Goal: Information Seeking & Learning: Check status

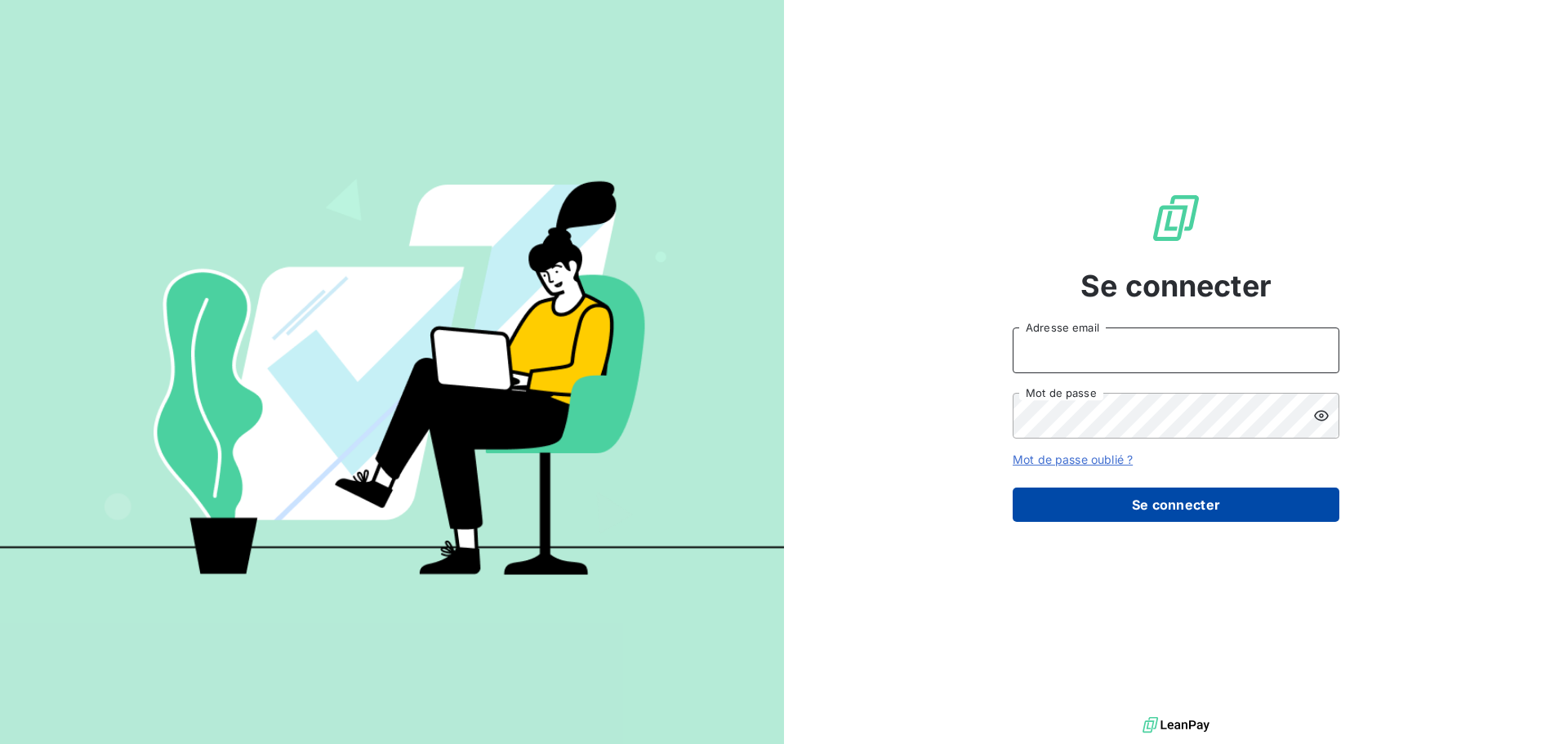
type input "[EMAIL_ADDRESS][DOMAIN_NAME]"
drag, startPoint x: 1153, startPoint y: 506, endPoint x: 1102, endPoint y: 499, distance: 51.5
click at [1154, 506] on button "Se connecter" at bounding box center [1176, 505] width 327 height 34
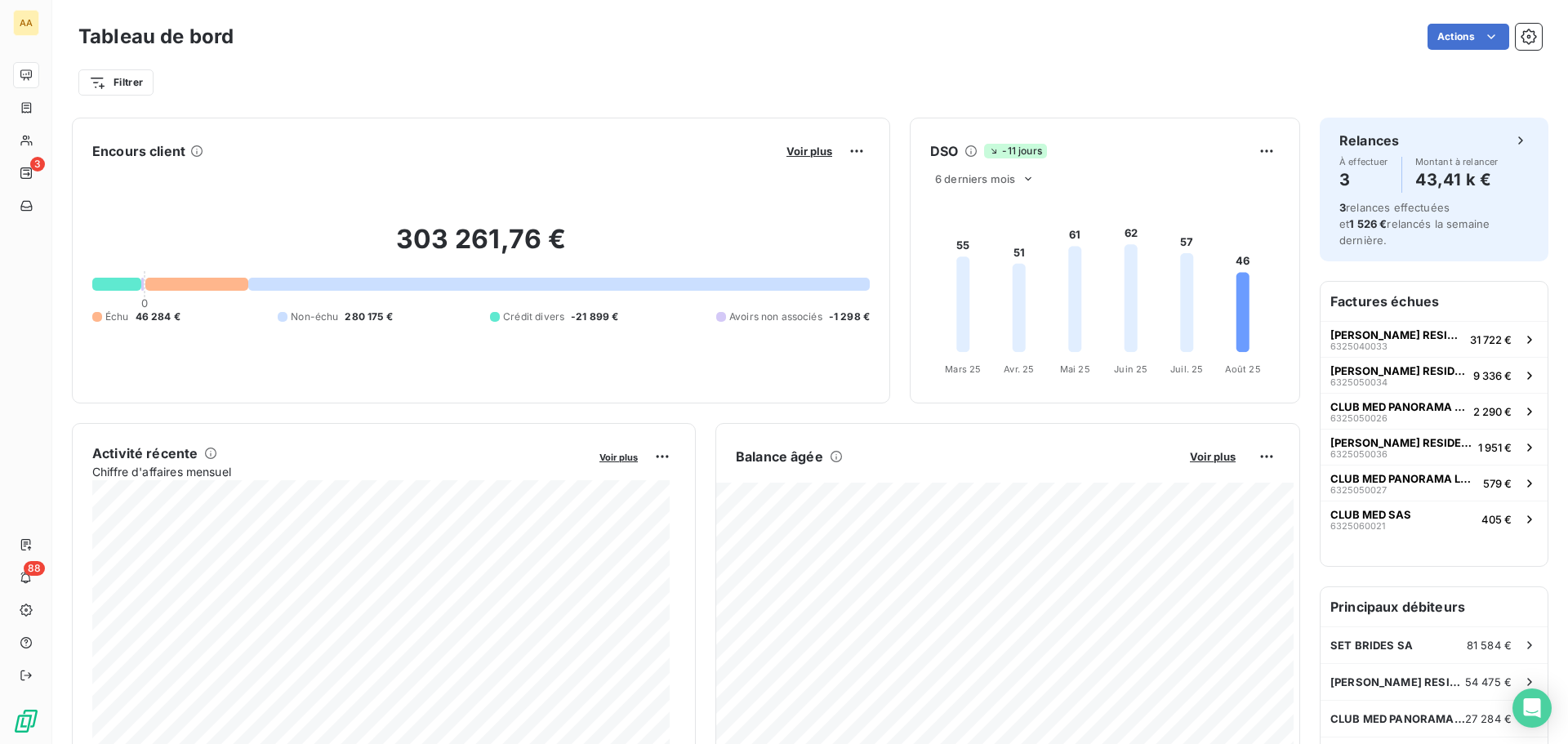
click at [593, 39] on div "Actions" at bounding box center [897, 36] width 1289 height 26
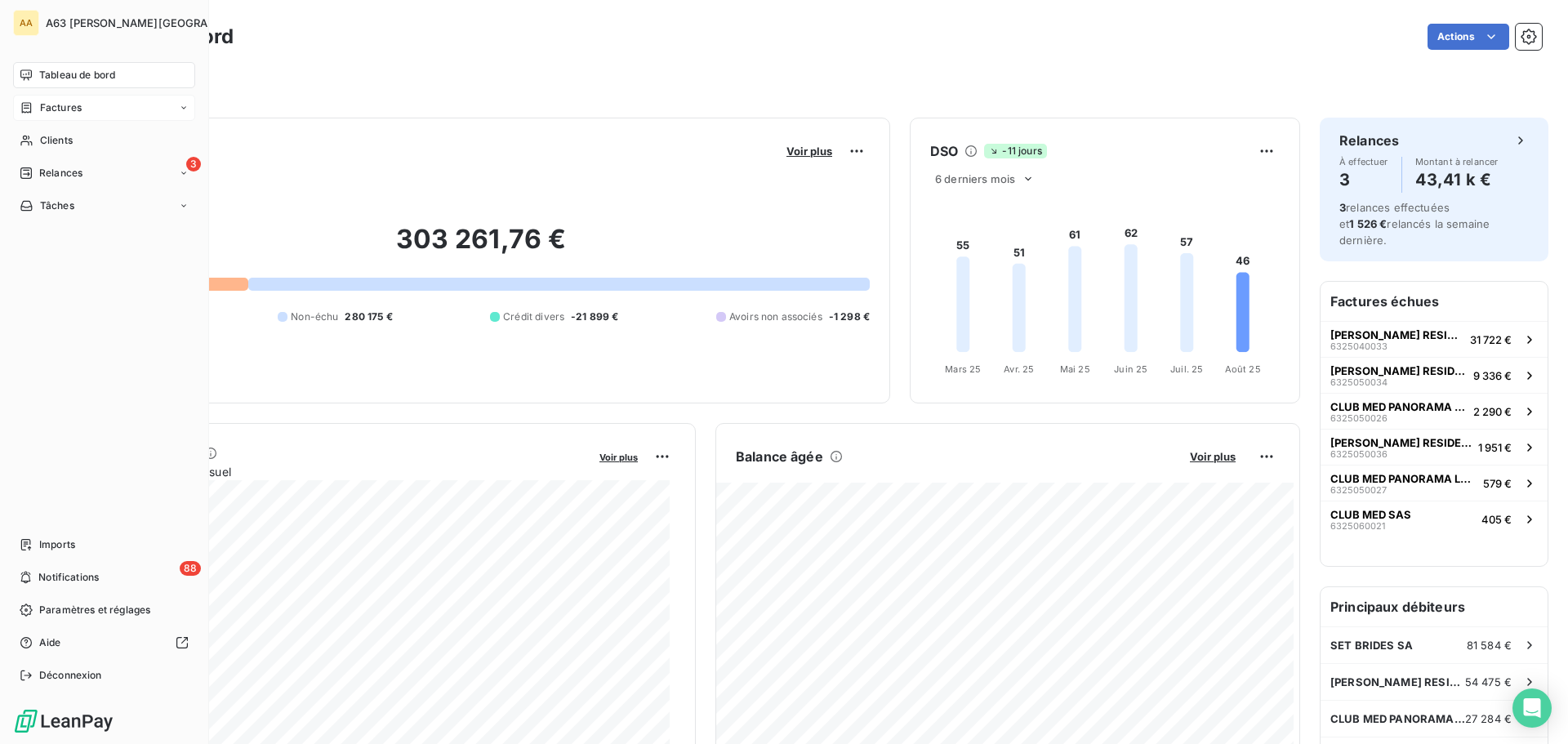
click at [75, 108] on span "Factures" at bounding box center [60, 107] width 42 height 14
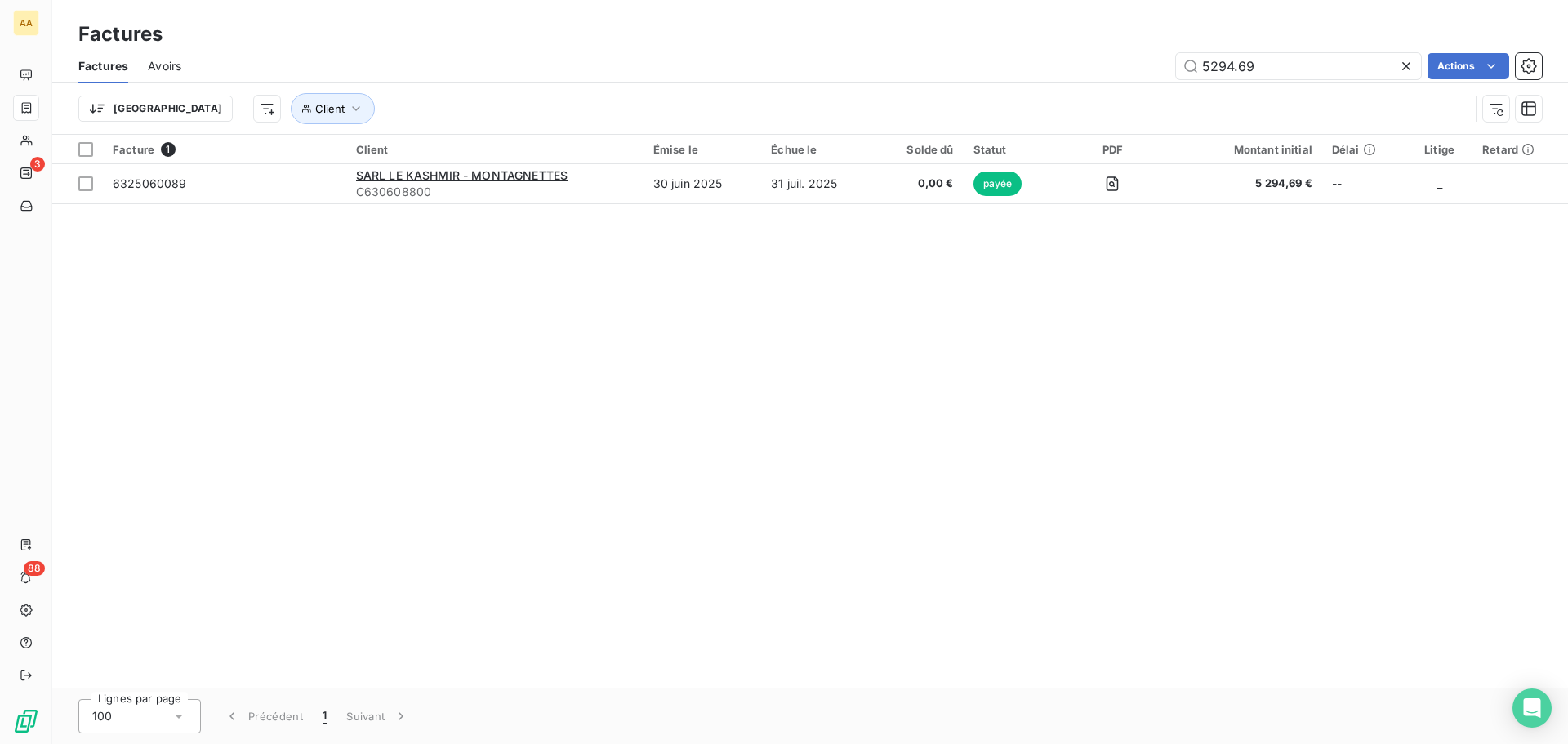
drag, startPoint x: 1266, startPoint y: 66, endPoint x: 1116, endPoint y: 69, distance: 150.0
click at [1116, 69] on div "5294.69 Actions" at bounding box center [872, 66] width 1341 height 26
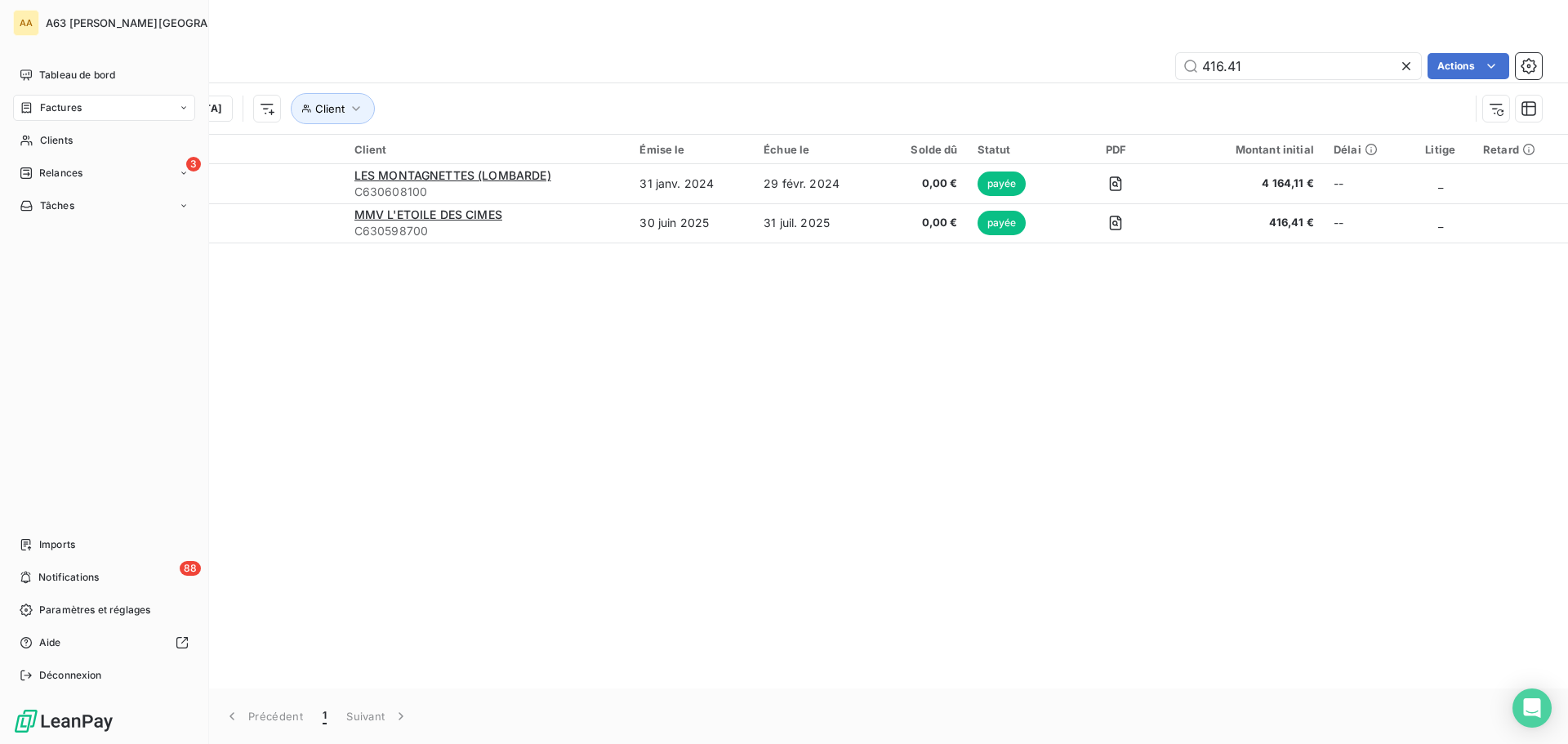
click at [54, 98] on div "Factures" at bounding box center [104, 107] width 182 height 26
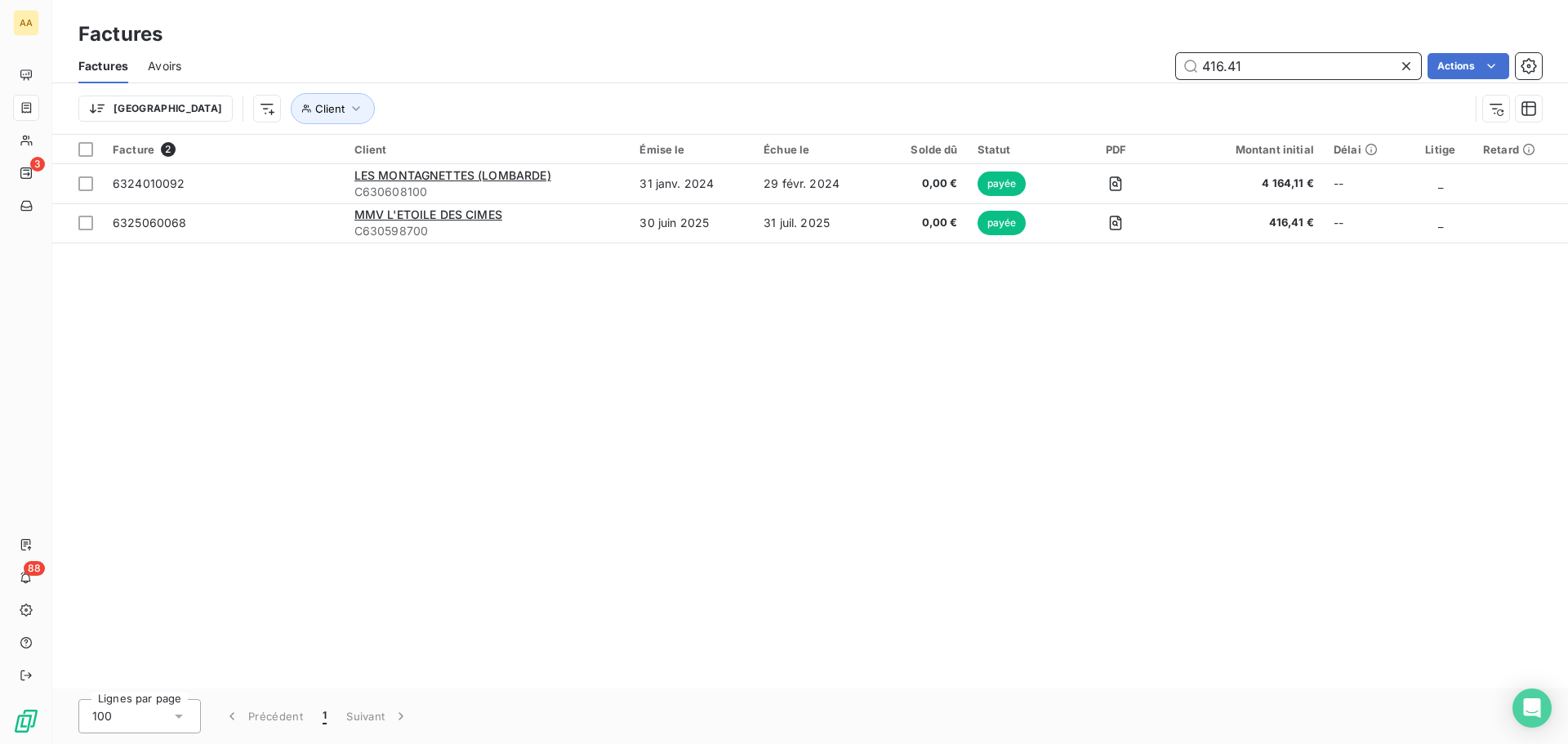
drag, startPoint x: 1311, startPoint y: 69, endPoint x: 1053, endPoint y: 75, distance: 258.1
click at [1053, 75] on div "416.41 Actions" at bounding box center [872, 66] width 1341 height 26
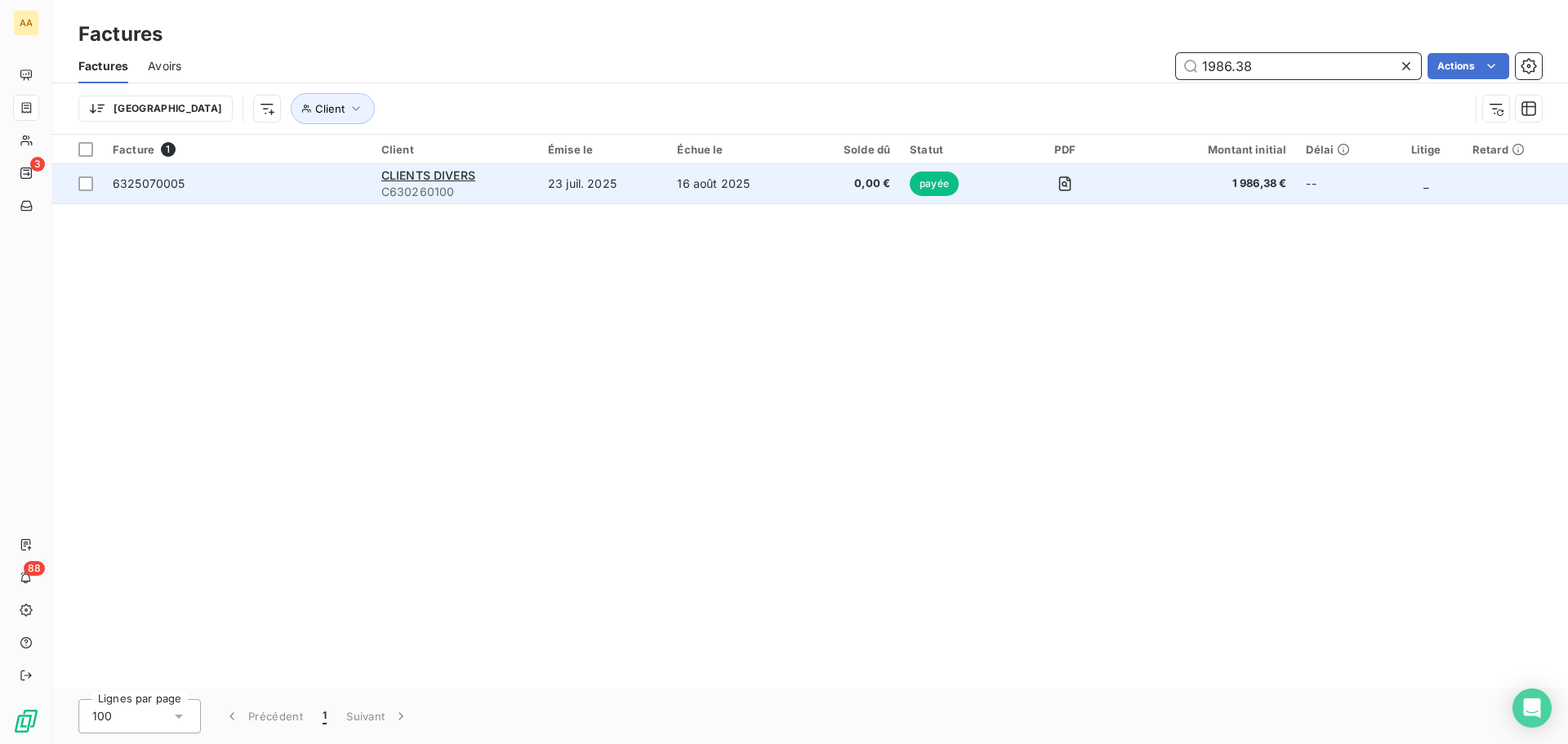
type input "1986.38"
click at [556, 184] on td "23 juil. 2025" at bounding box center [602, 183] width 129 height 39
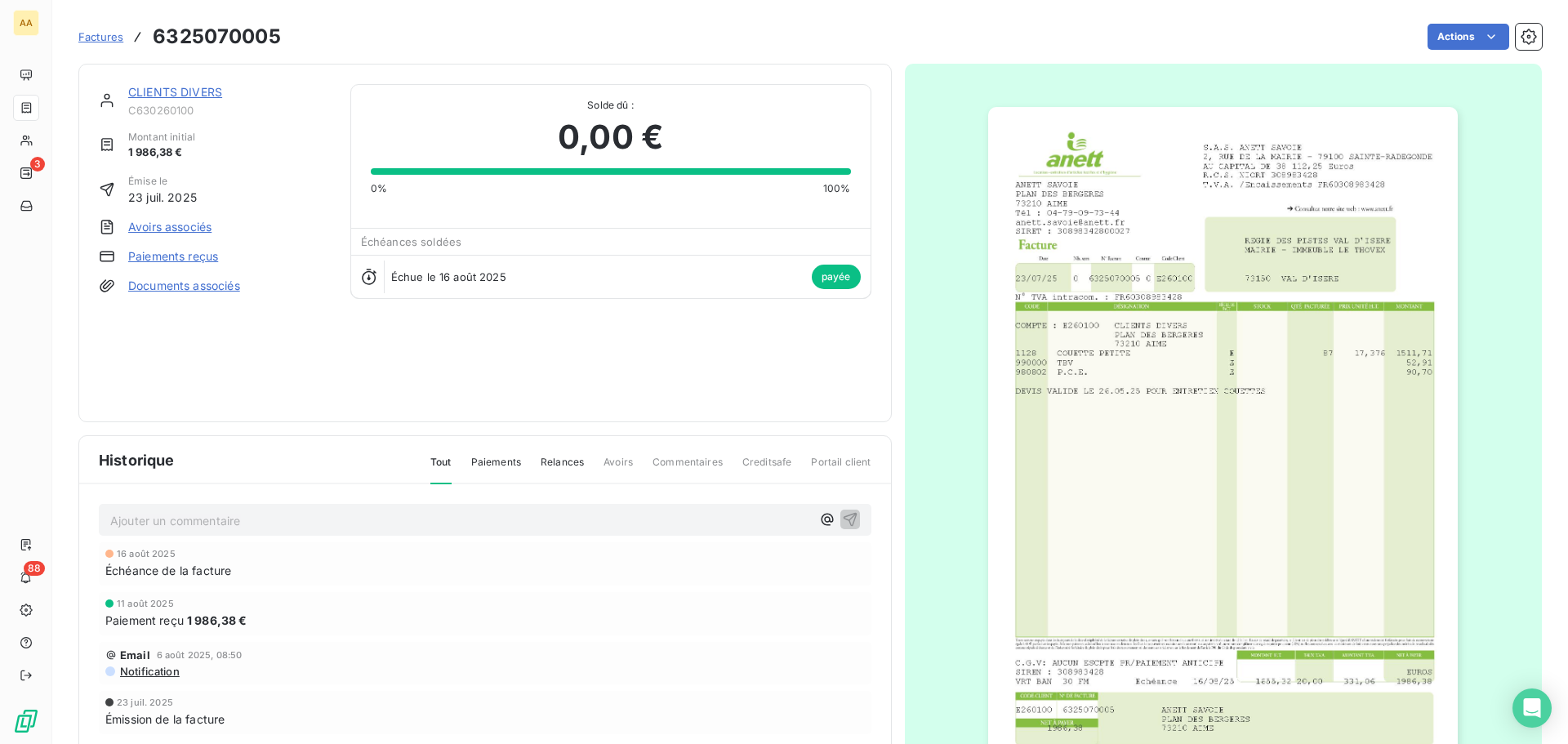
click at [921, 431] on div at bounding box center [1223, 440] width 638 height 751
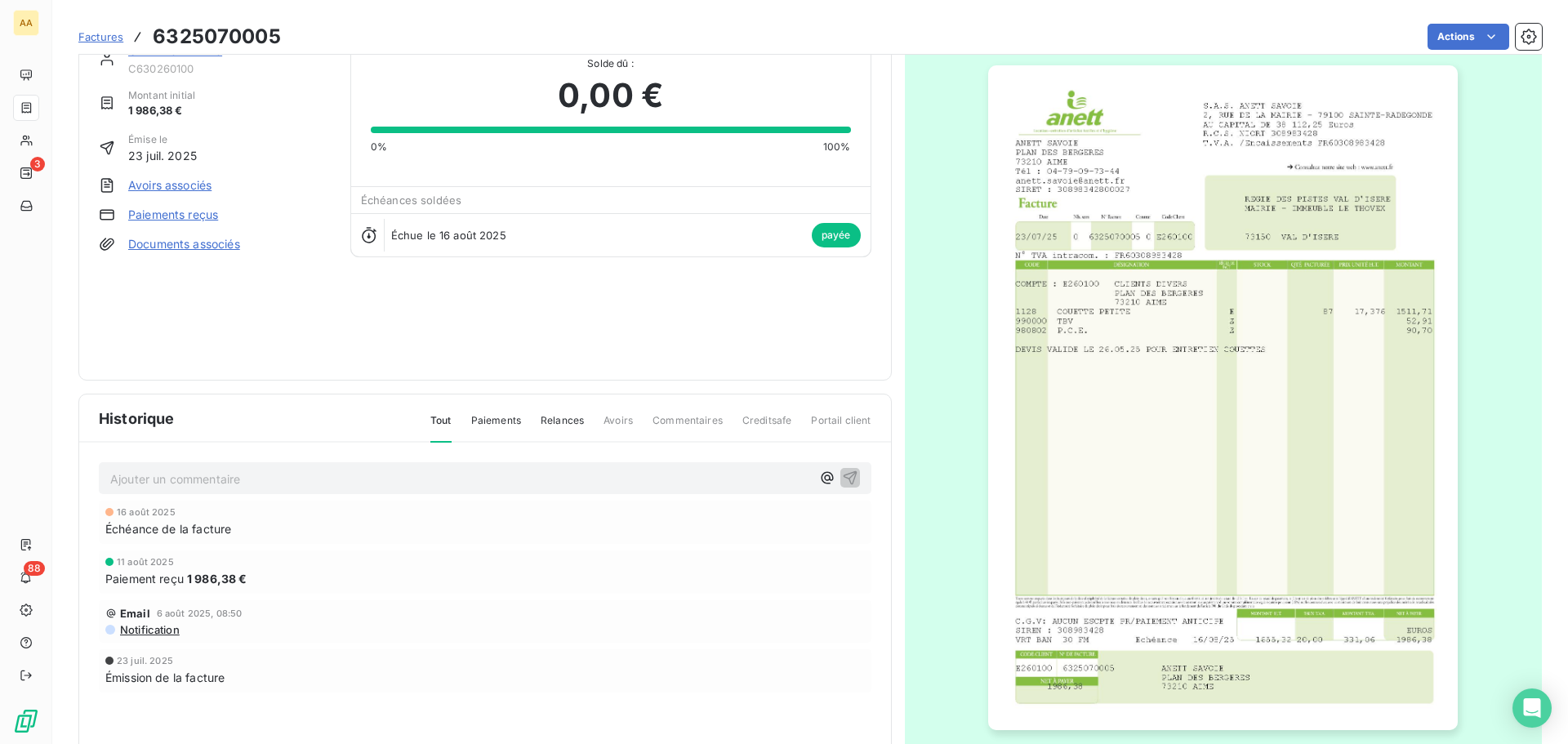
scroll to position [82, 0]
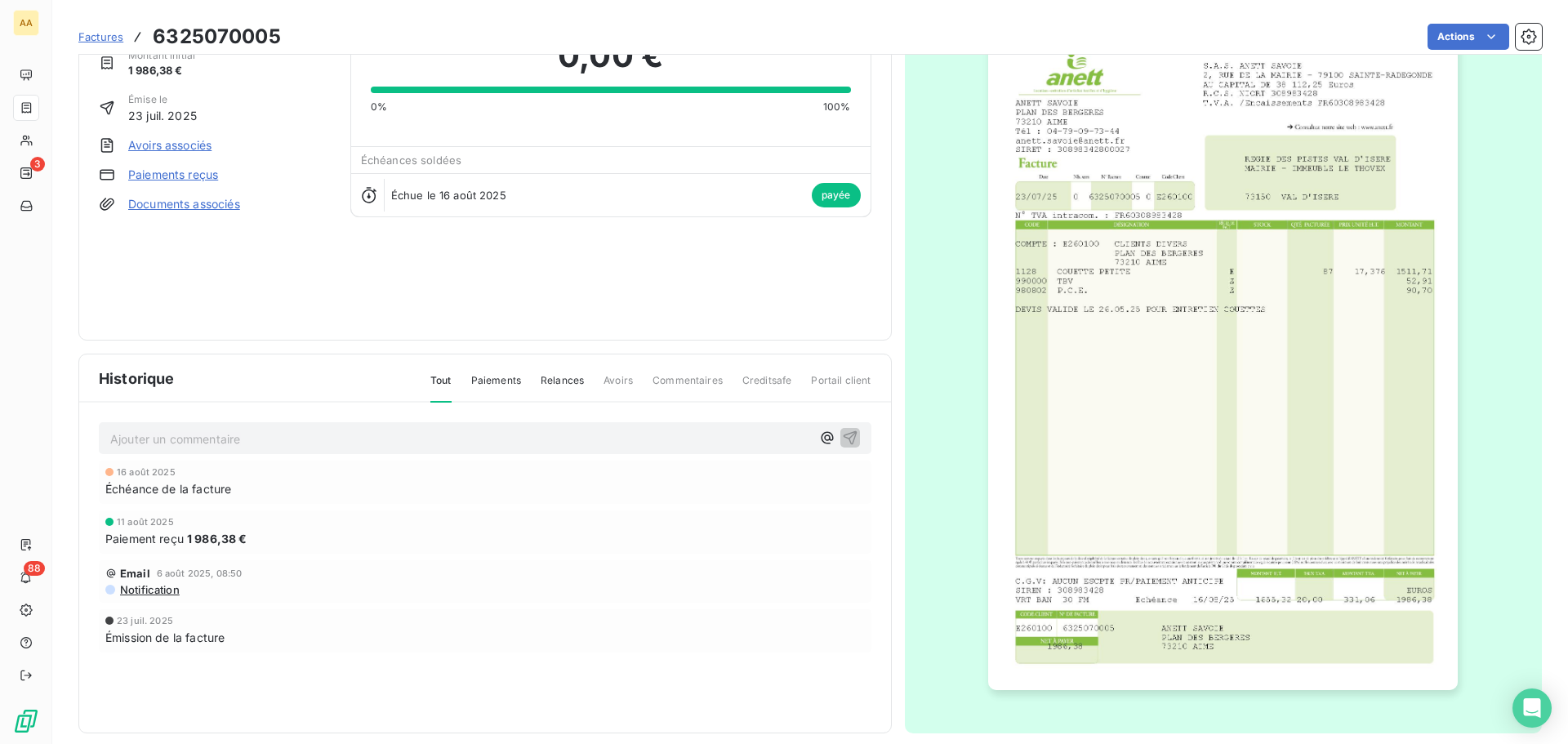
click at [538, 508] on div "16 août 2025 Échéance de la facture 11 août 2025 Paiement reçu 1 986,38 € Email…" at bounding box center [485, 589] width 773 height 257
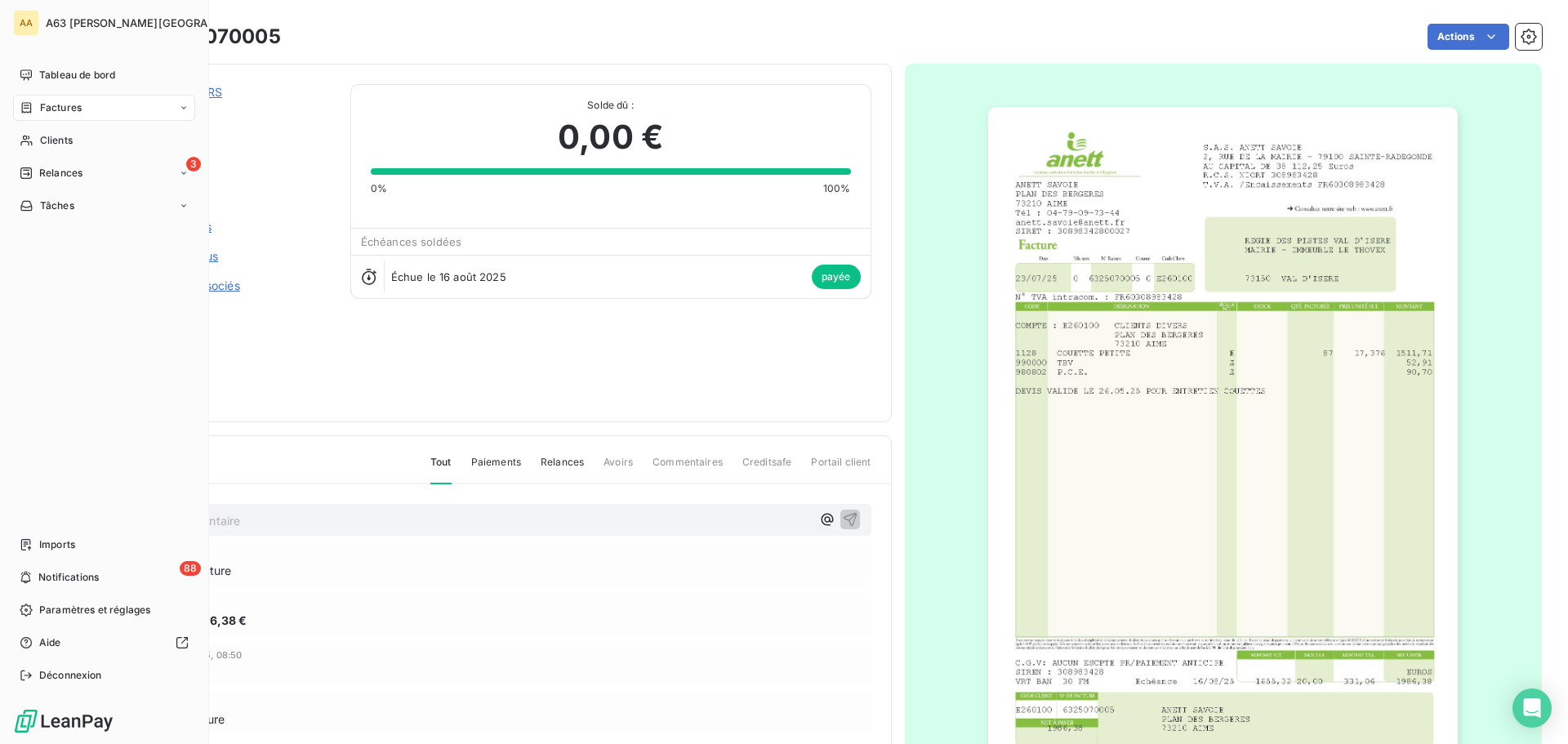
click at [50, 103] on span "Factures" at bounding box center [60, 107] width 42 height 14
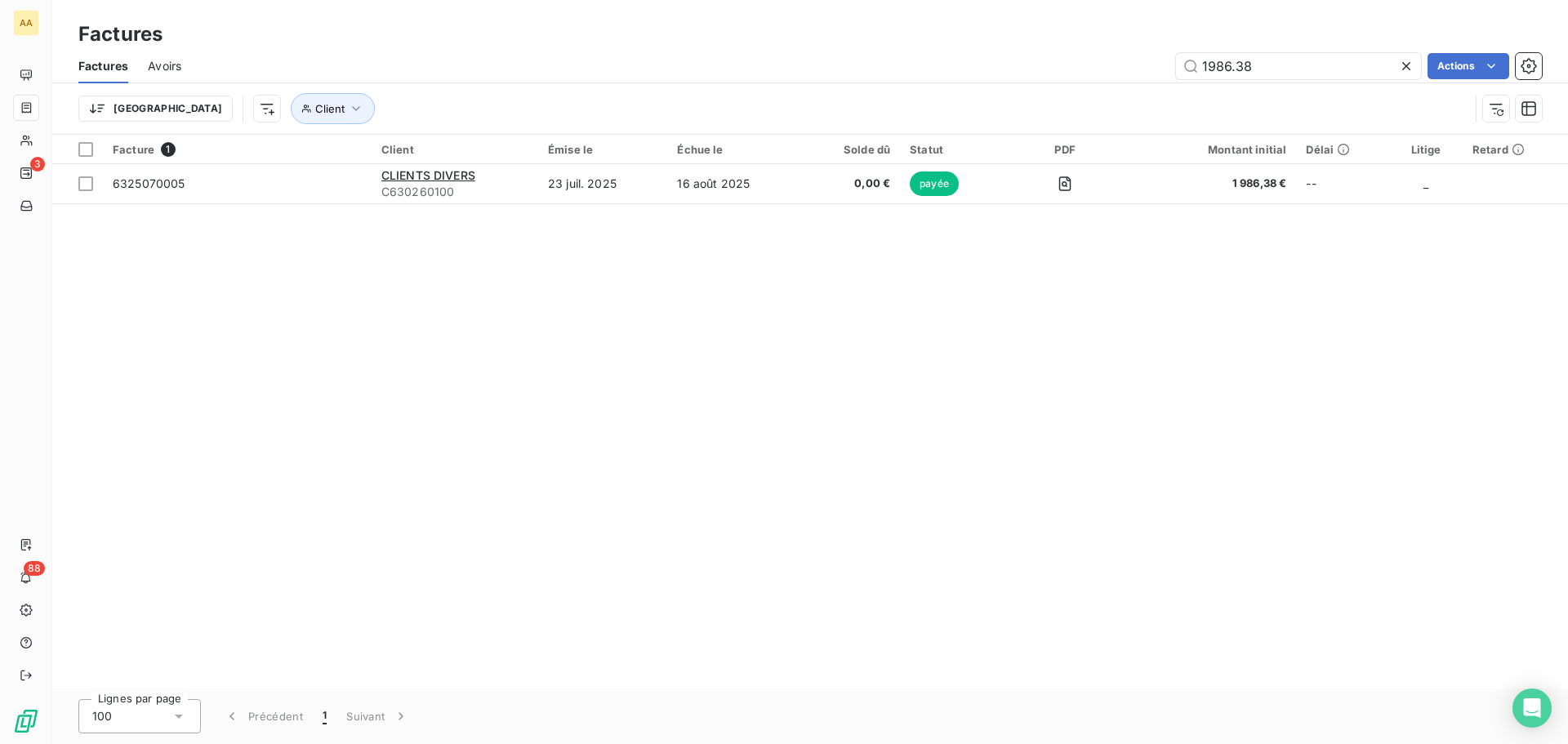
drag, startPoint x: 1276, startPoint y: 68, endPoint x: 1136, endPoint y: 64, distance: 140.1
click at [1136, 64] on div "1986.38 Actions" at bounding box center [872, 66] width 1341 height 26
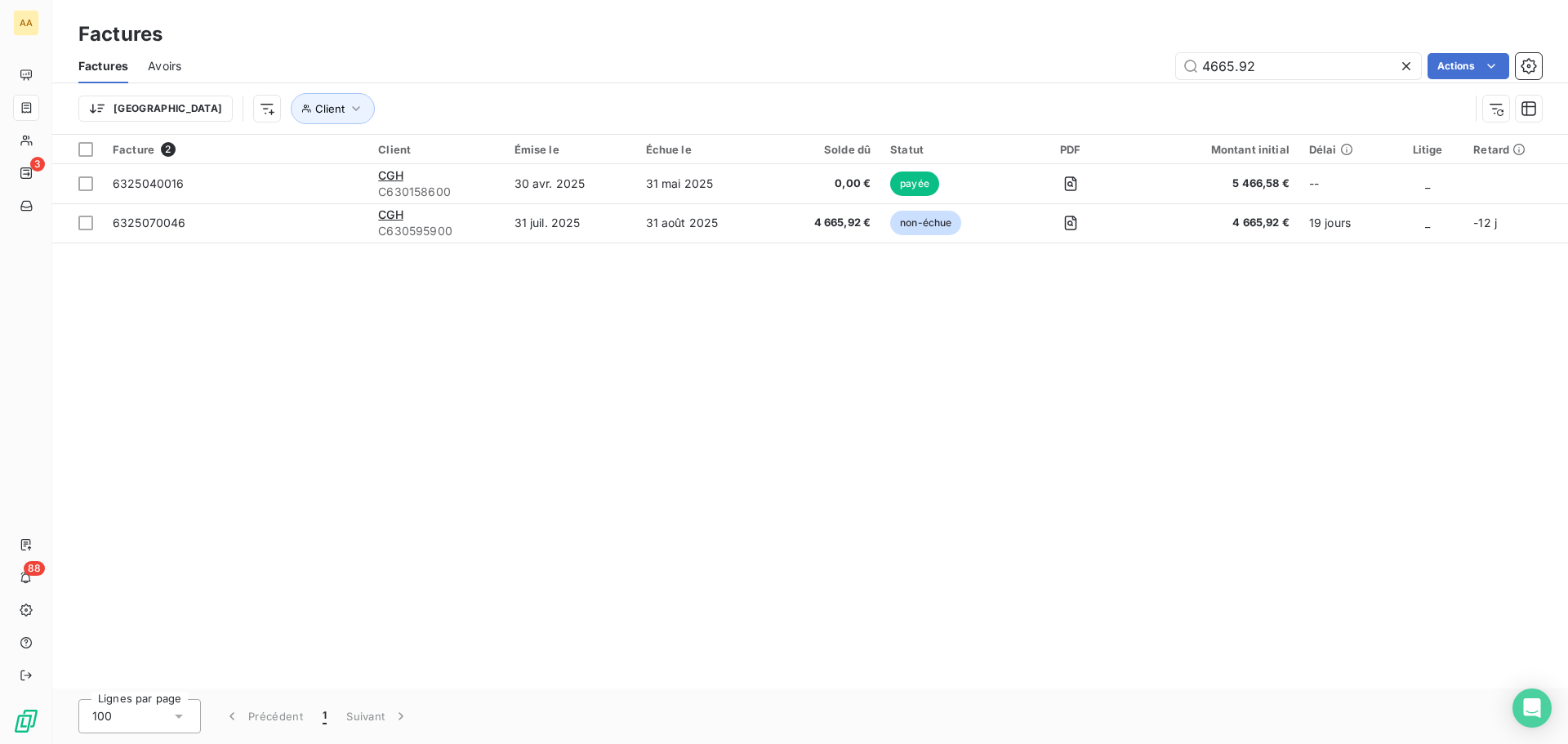
type input "4665.92"
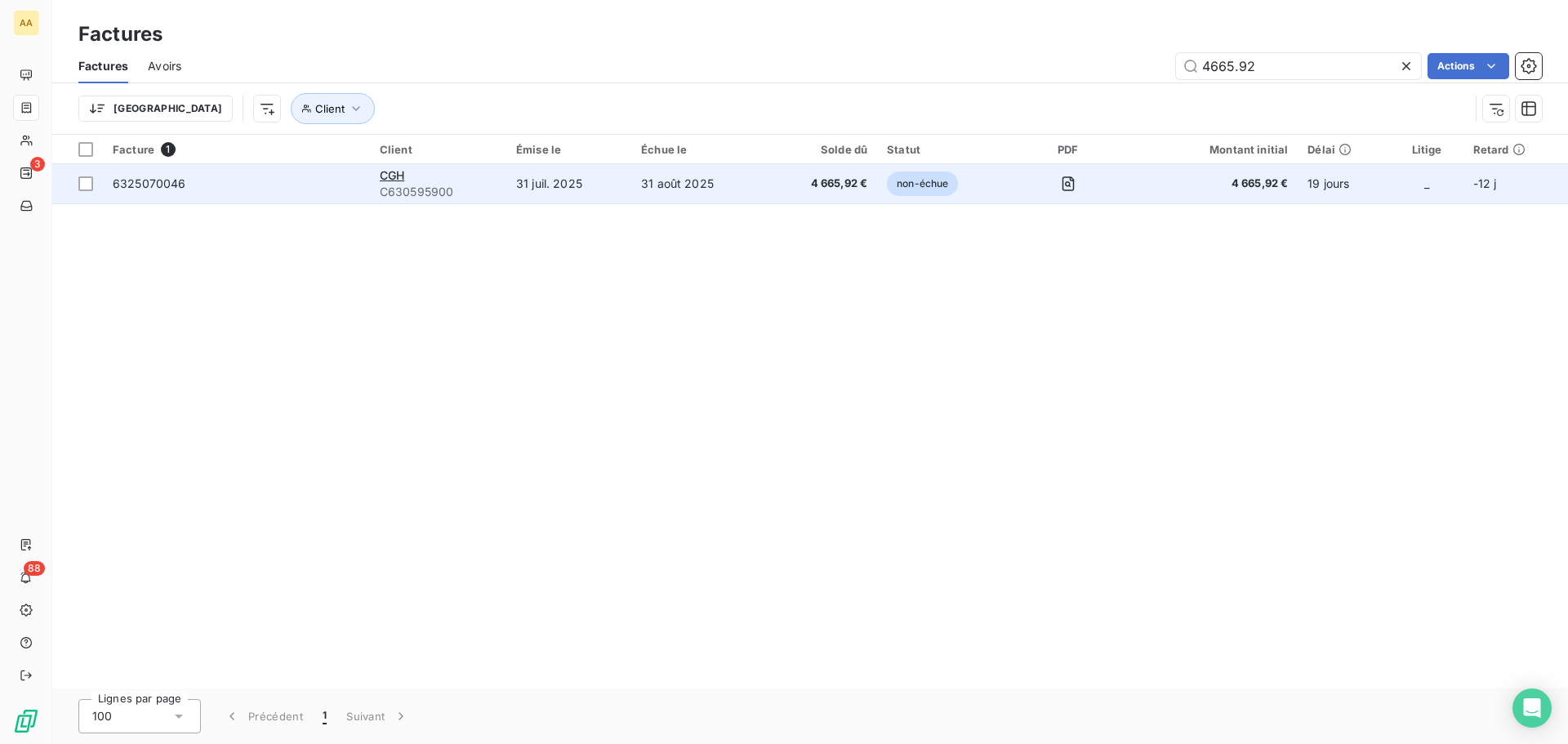
click at [433, 189] on span "C630595900" at bounding box center [438, 192] width 116 height 16
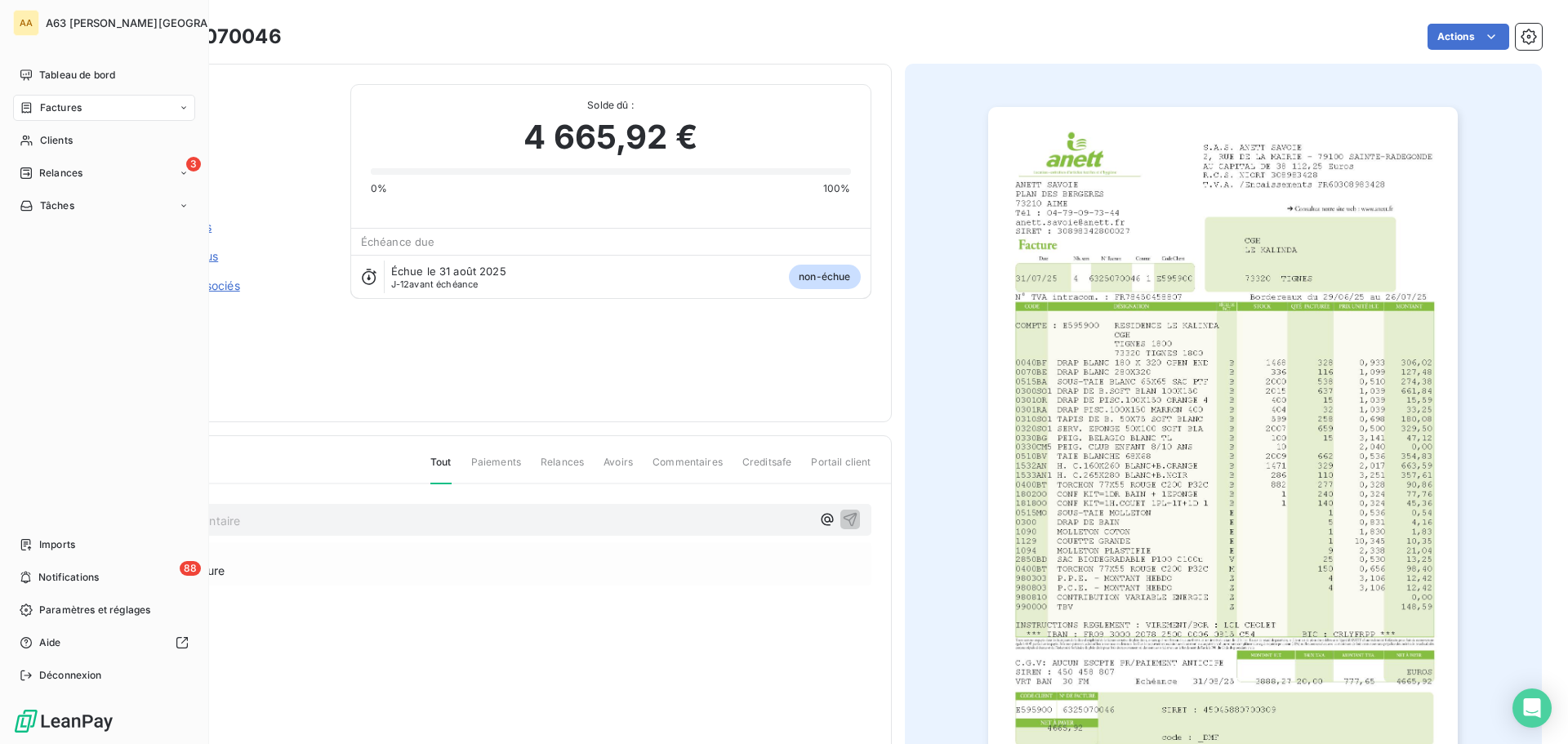
click at [57, 107] on span "Factures" at bounding box center [60, 107] width 42 height 14
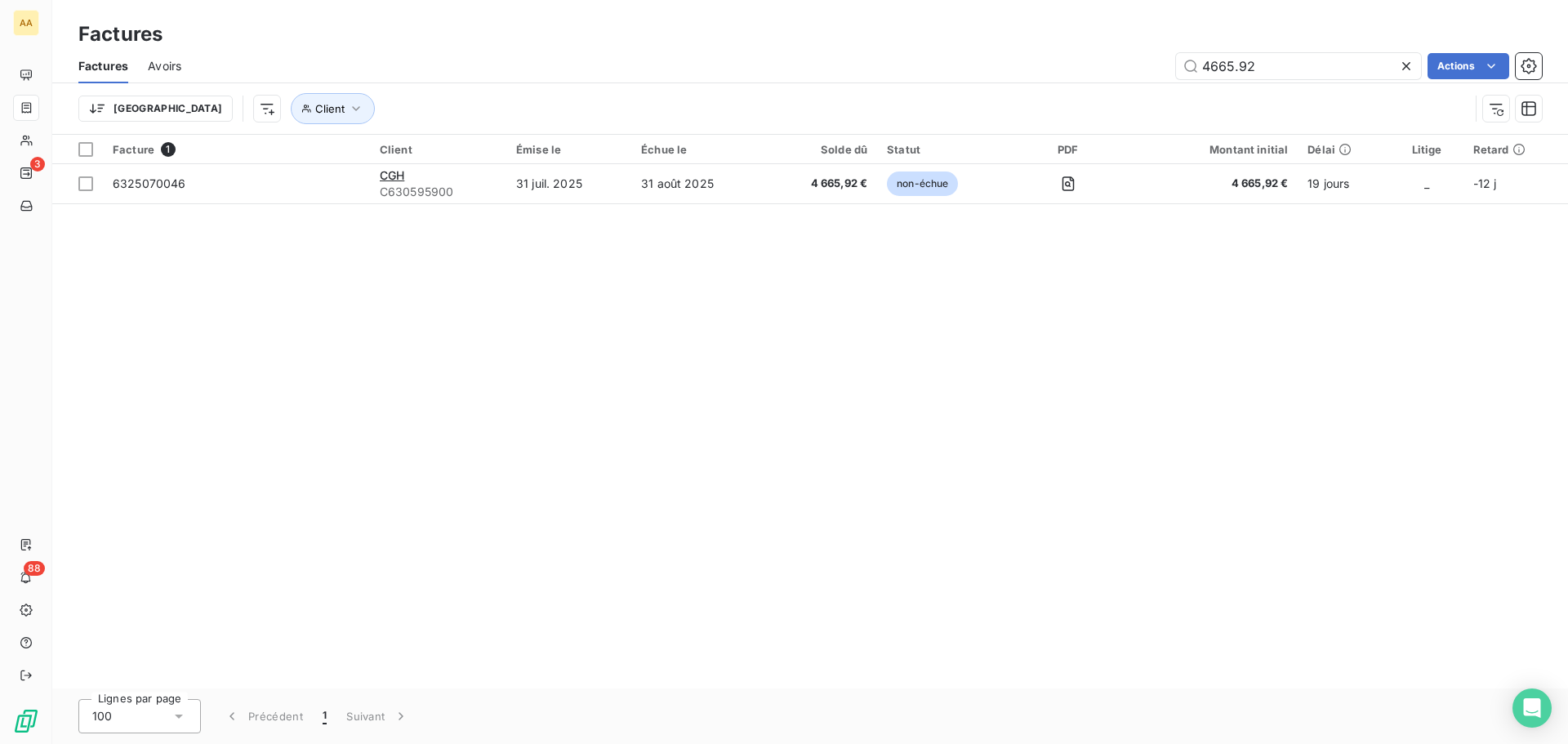
drag, startPoint x: 1266, startPoint y: 70, endPoint x: 1081, endPoint y: 76, distance: 185.1
click at [1081, 76] on div "4665.92 Actions" at bounding box center [872, 66] width 1341 height 26
type input "3277.13"
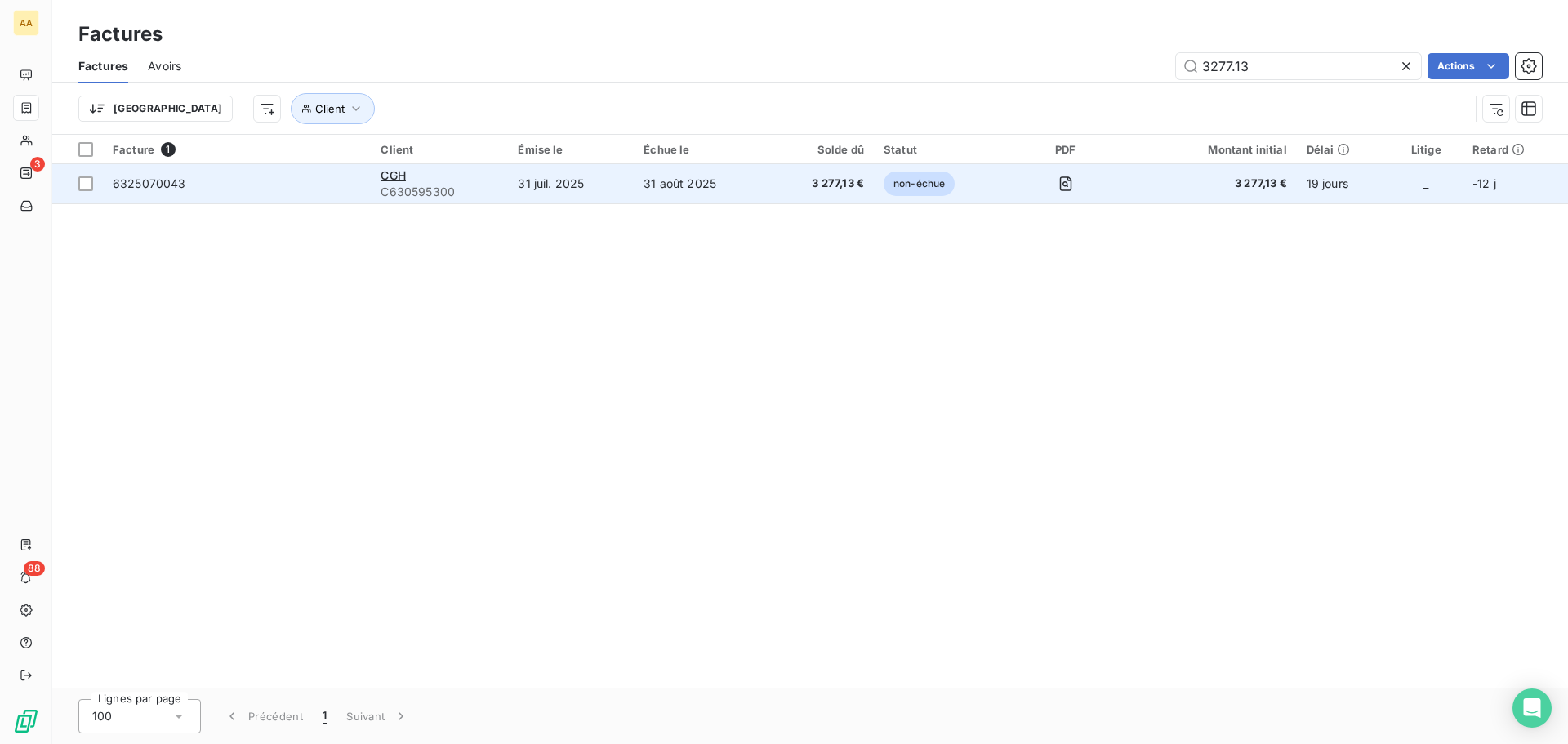
click at [393, 192] on span "C630595300" at bounding box center [440, 192] width 117 height 16
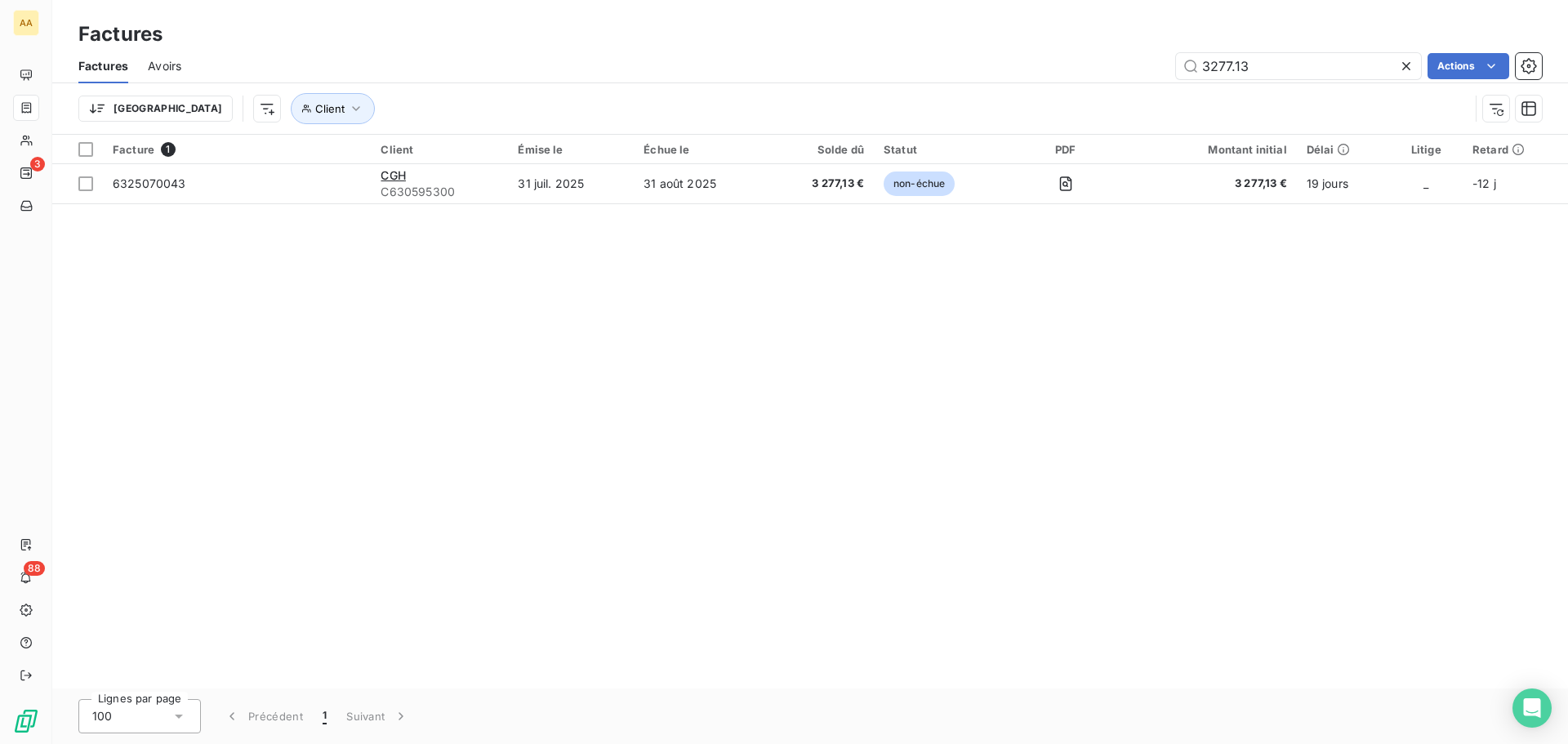
drag, startPoint x: 1268, startPoint y: 67, endPoint x: 1086, endPoint y: 78, distance: 182.3
click at [1086, 78] on div "3277.13 Actions" at bounding box center [872, 66] width 1341 height 26
type input "2800.32"
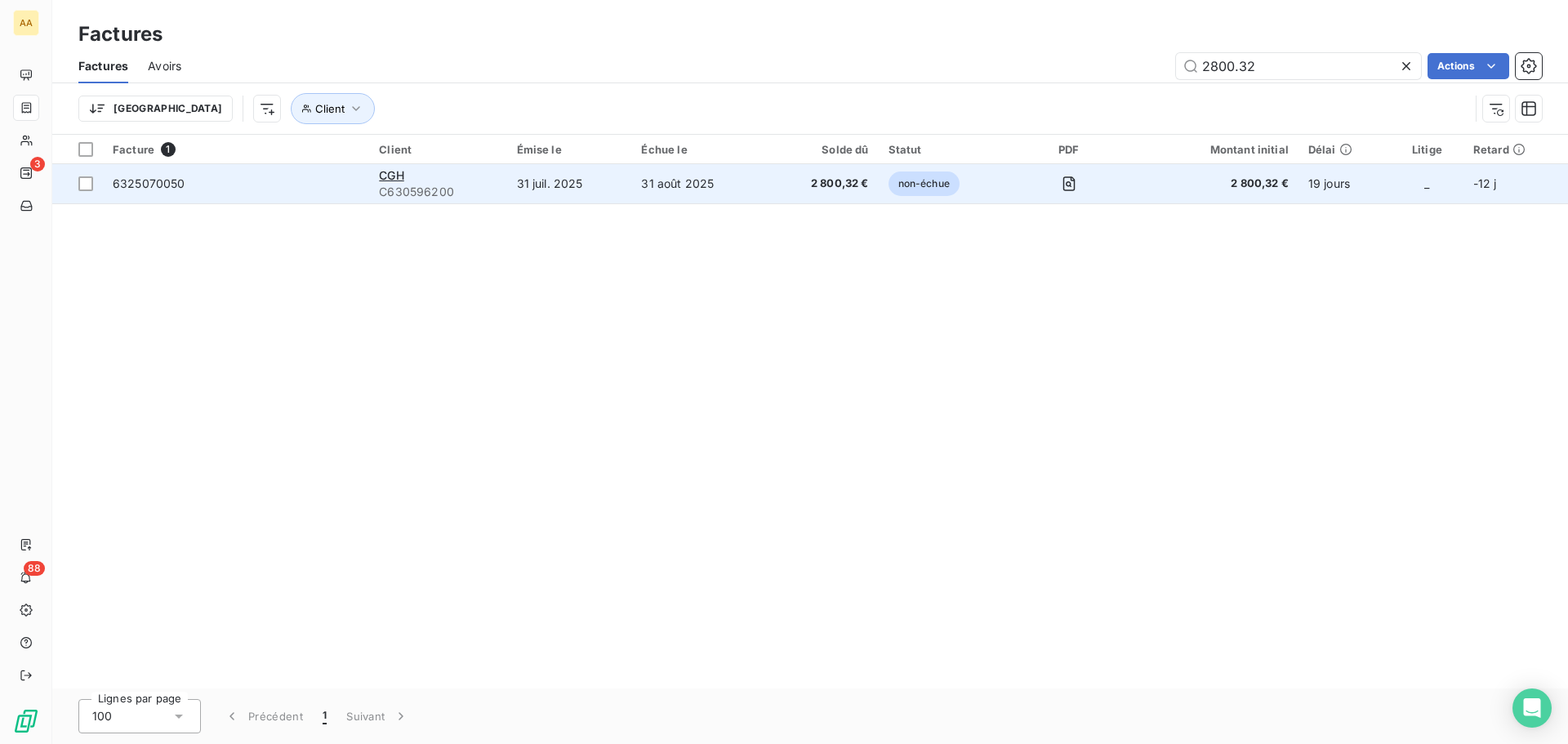
click at [651, 185] on td "31 août 2025" at bounding box center [698, 183] width 134 height 39
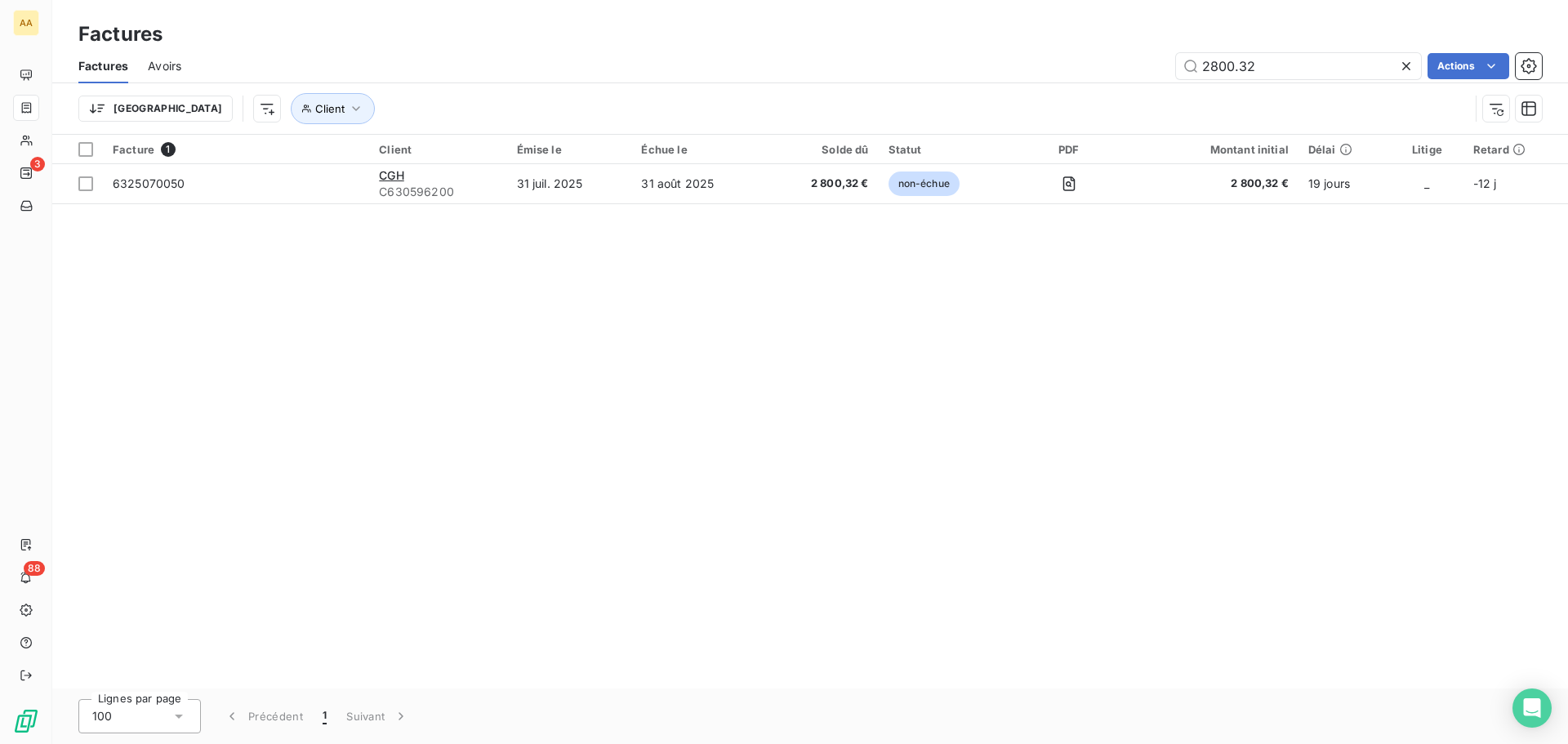
drag, startPoint x: 1286, startPoint y: 66, endPoint x: 1065, endPoint y: 66, distance: 221.0
click at [1067, 66] on div "2800.32 Actions" at bounding box center [872, 66] width 1341 height 26
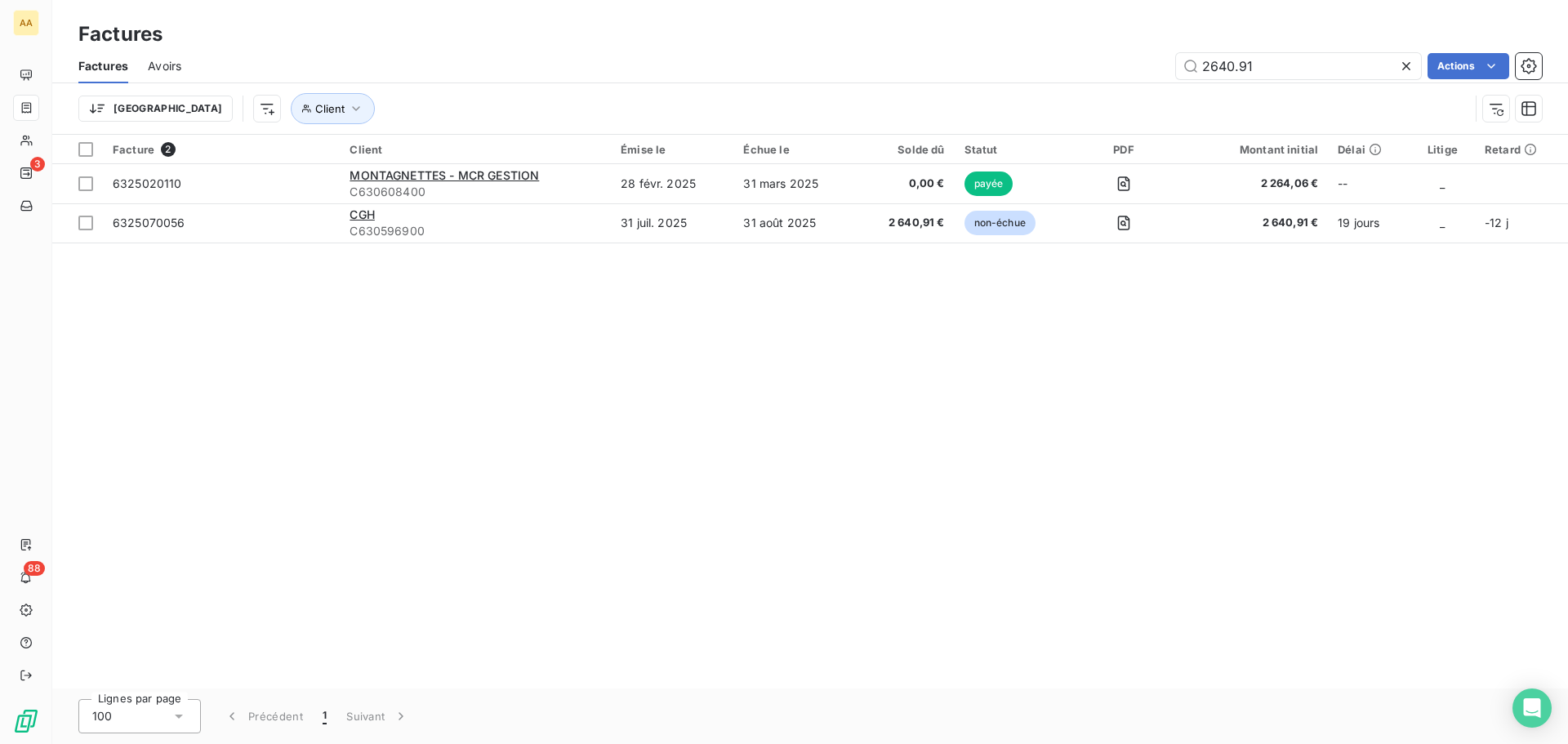
type input "2640.91"
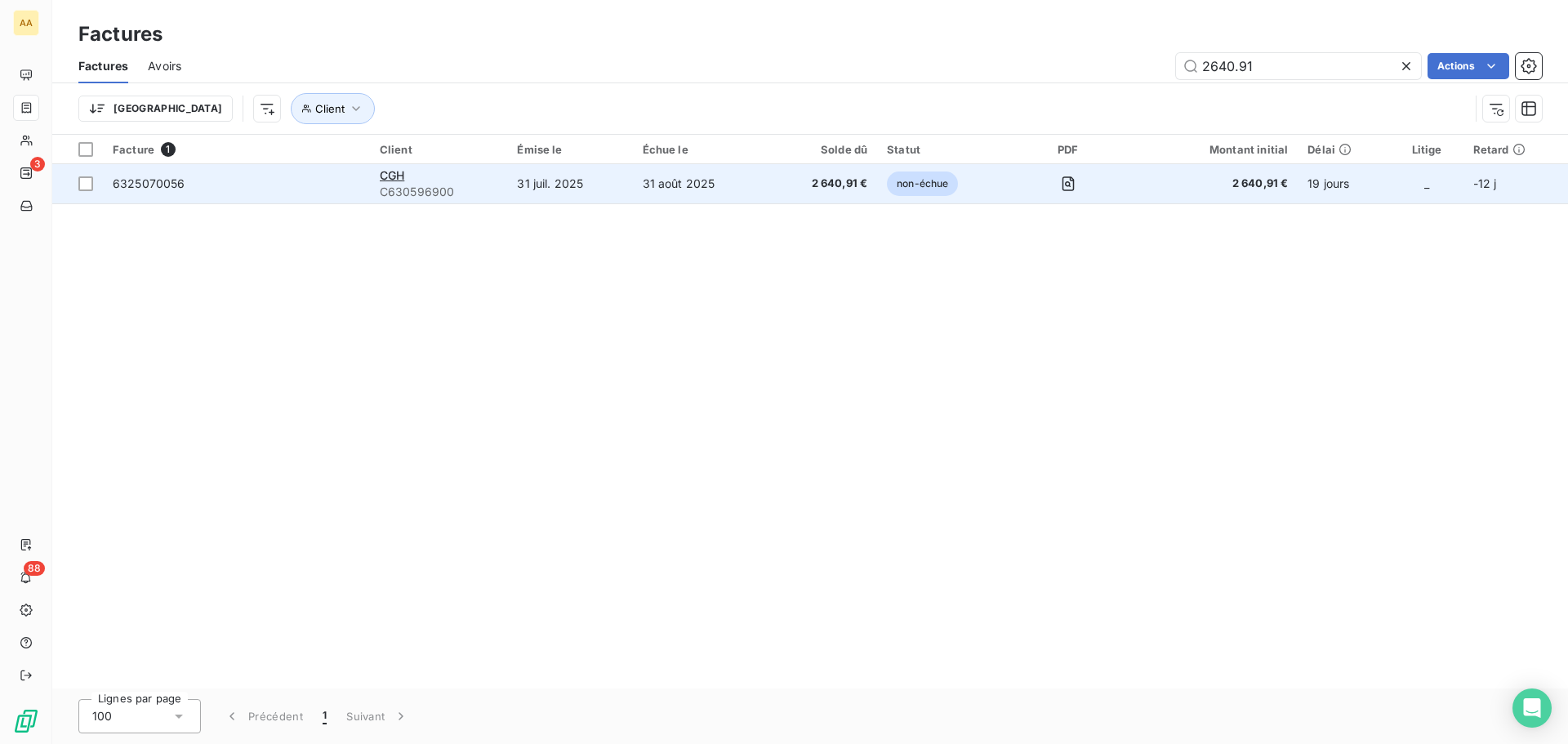
click at [422, 195] on span "C630596900" at bounding box center [439, 192] width 118 height 16
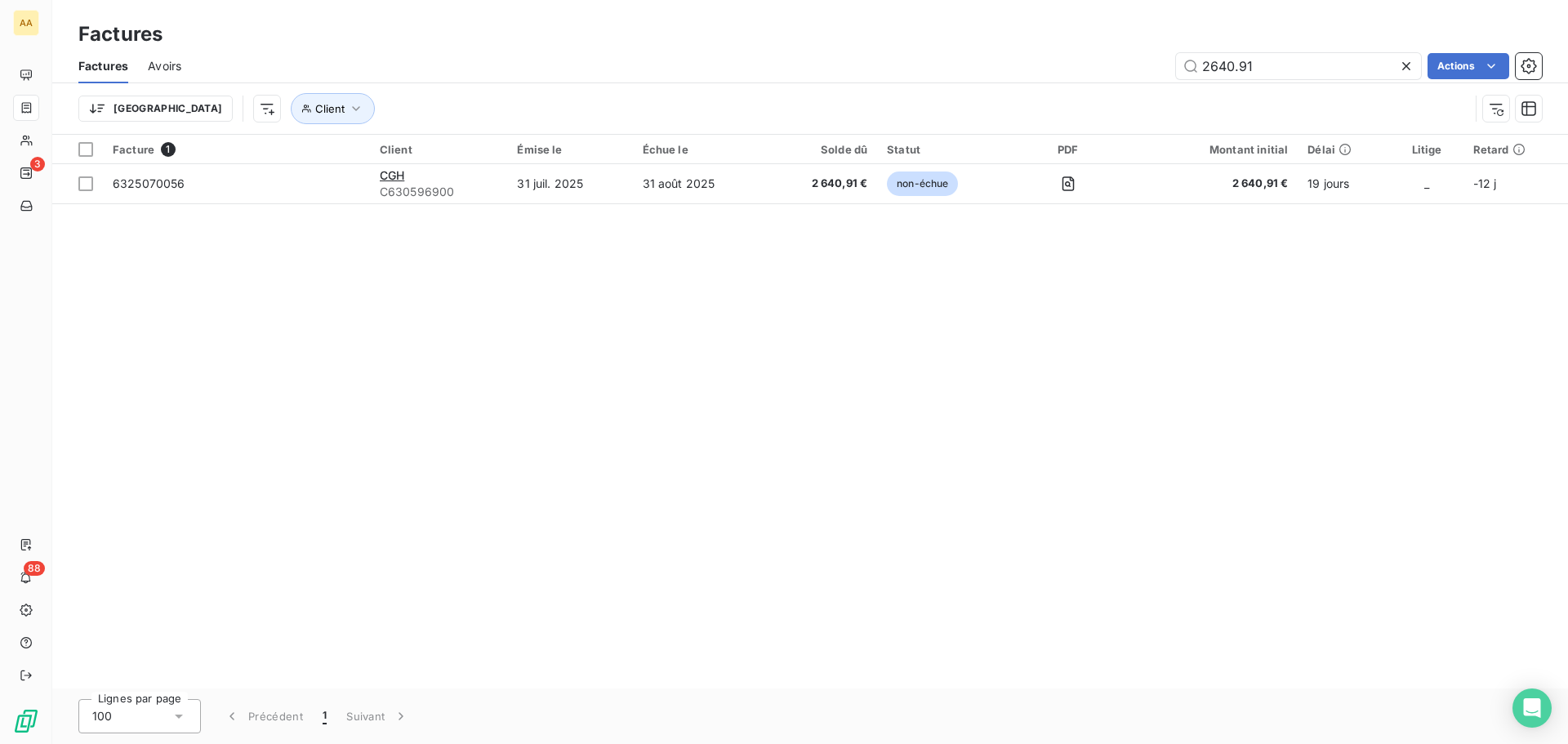
drag, startPoint x: 1274, startPoint y: 63, endPoint x: 1127, endPoint y: 69, distance: 147.1
click at [1127, 69] on div "2640.91 Actions" at bounding box center [872, 66] width 1341 height 26
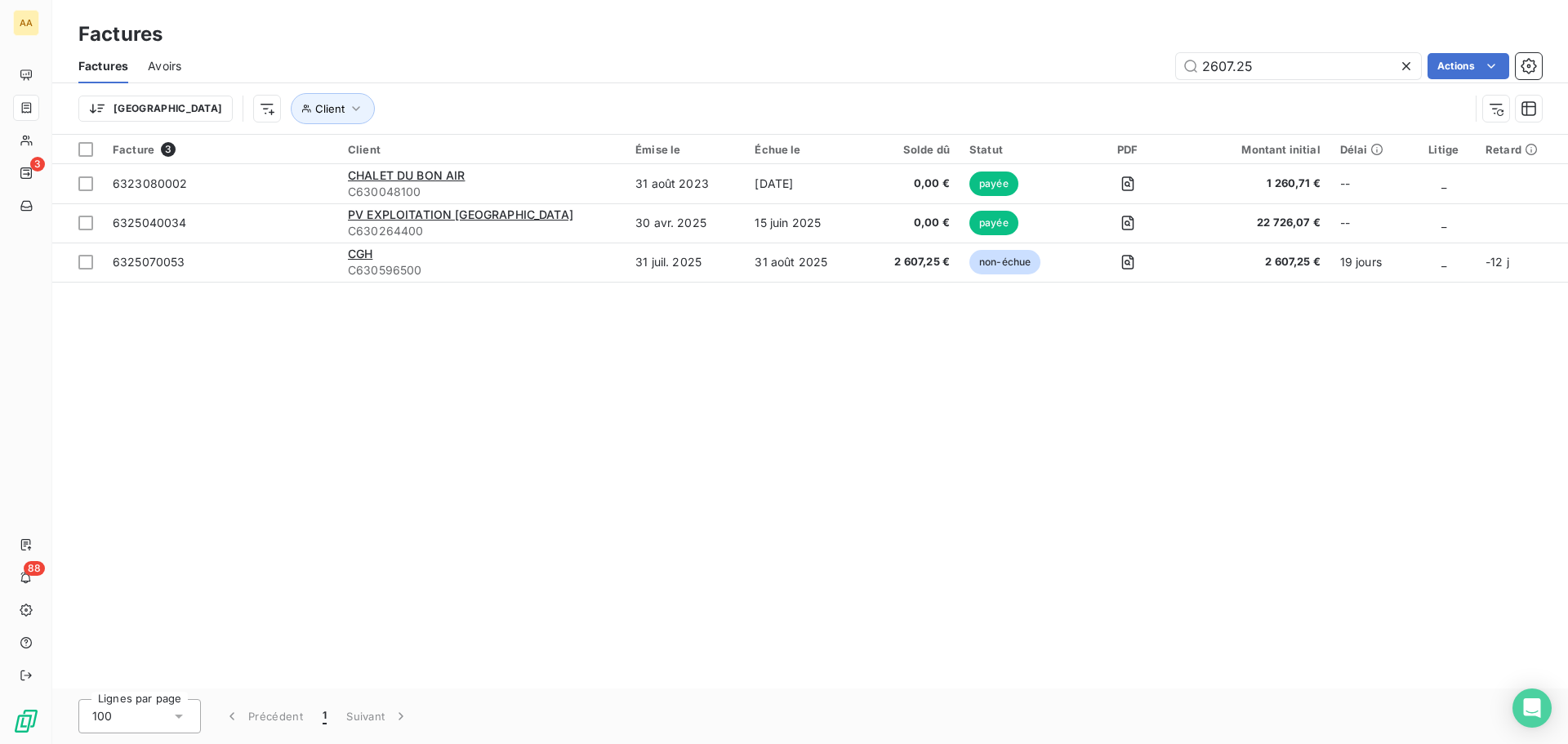
type input "2607.25"
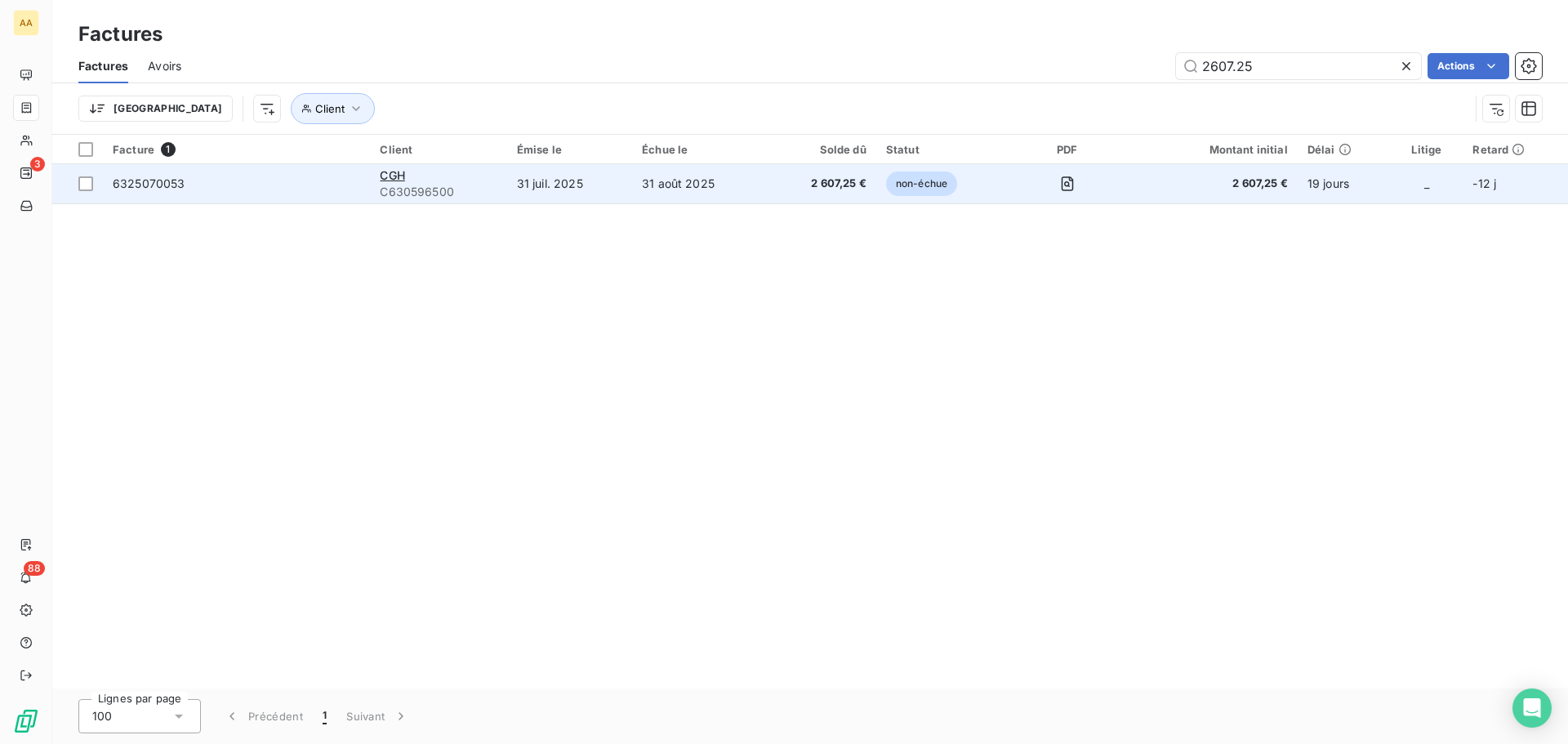
click at [405, 193] on span "C630596500" at bounding box center [438, 192] width 116 height 16
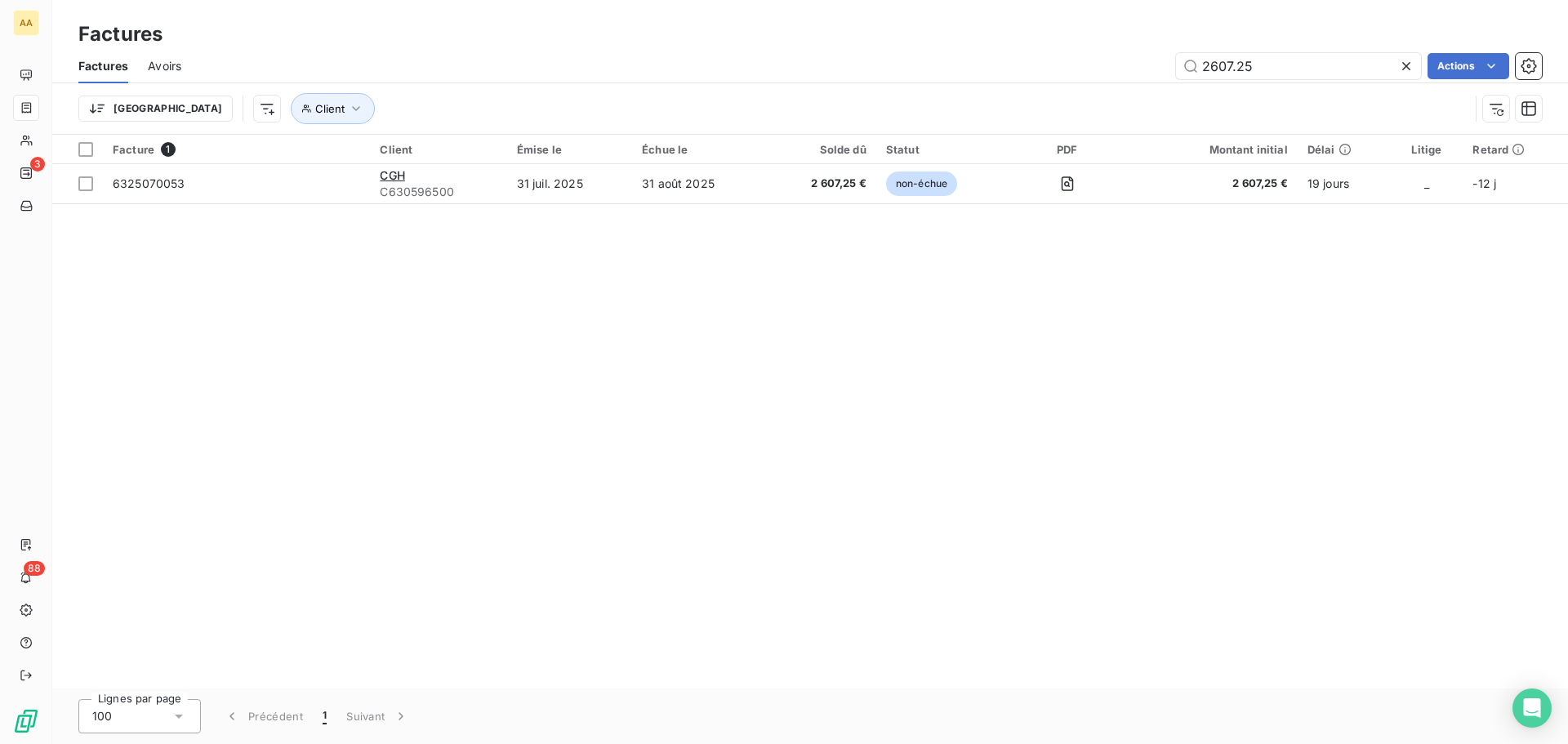
drag, startPoint x: 1239, startPoint y: 73, endPoint x: 1051, endPoint y: 85, distance: 188.4
click at [1051, 85] on div "Factures Avoirs 2607.25 Actions Trier Client" at bounding box center [810, 91] width 1516 height 85
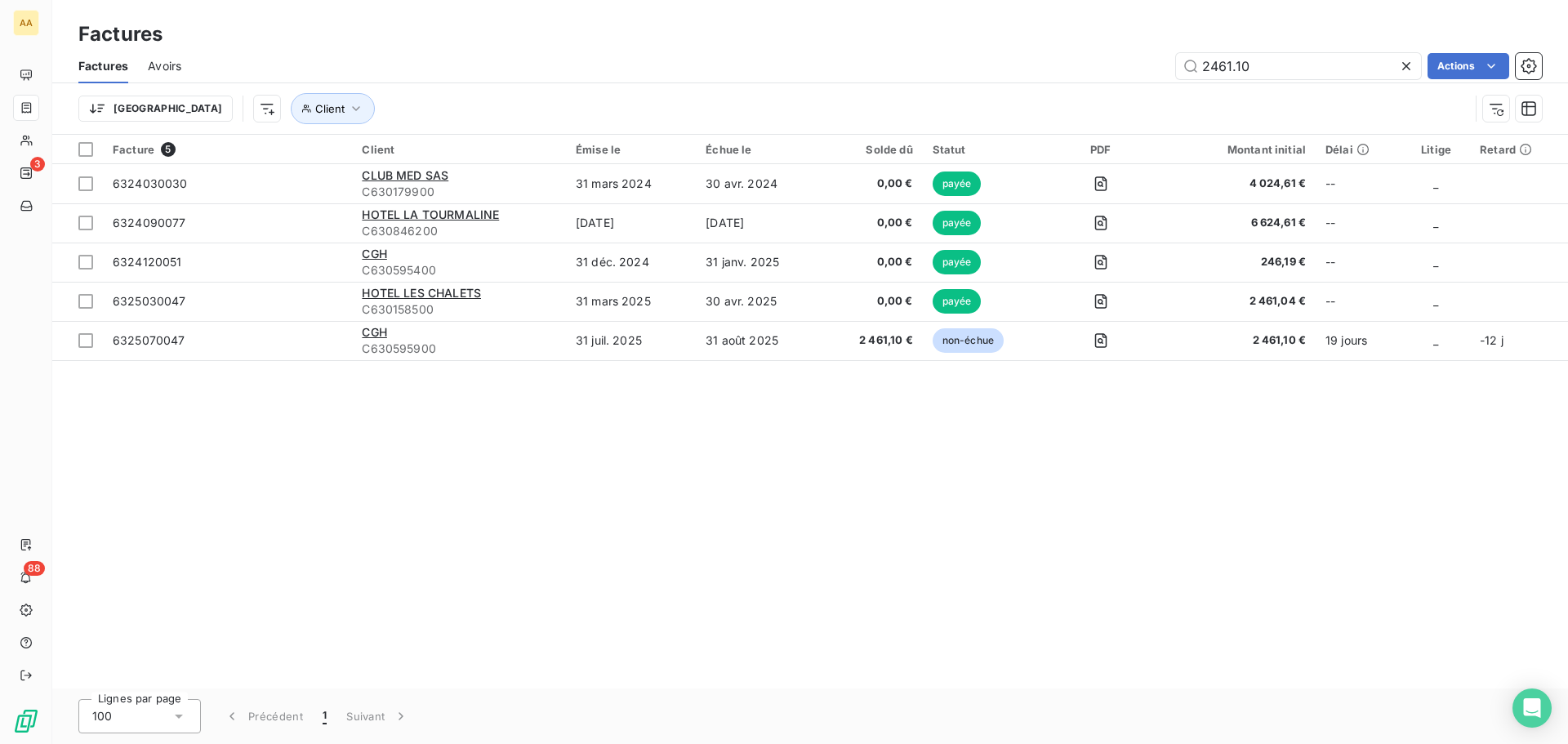
type input "2461.10"
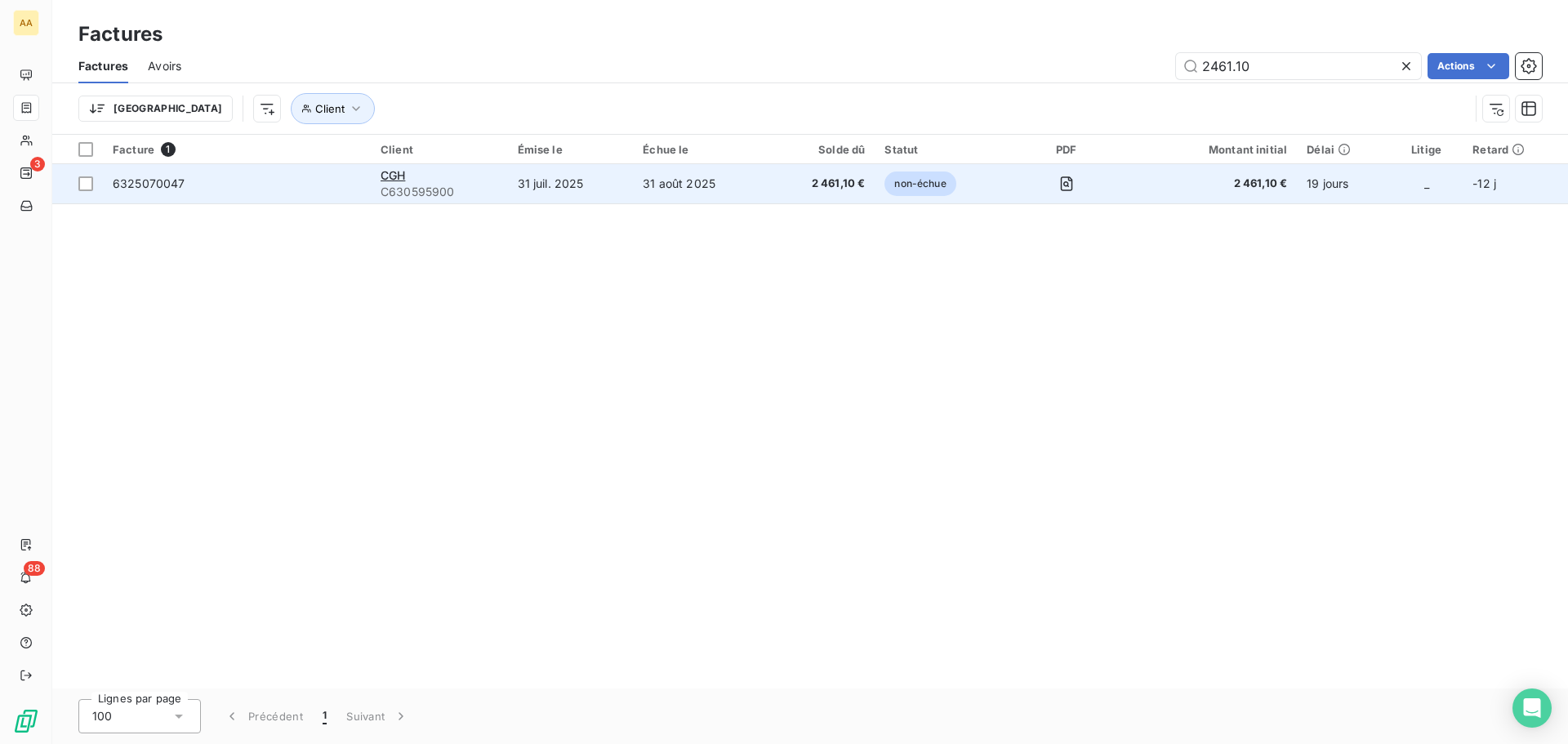
click at [568, 190] on td "31 juil. 2025" at bounding box center [571, 183] width 125 height 39
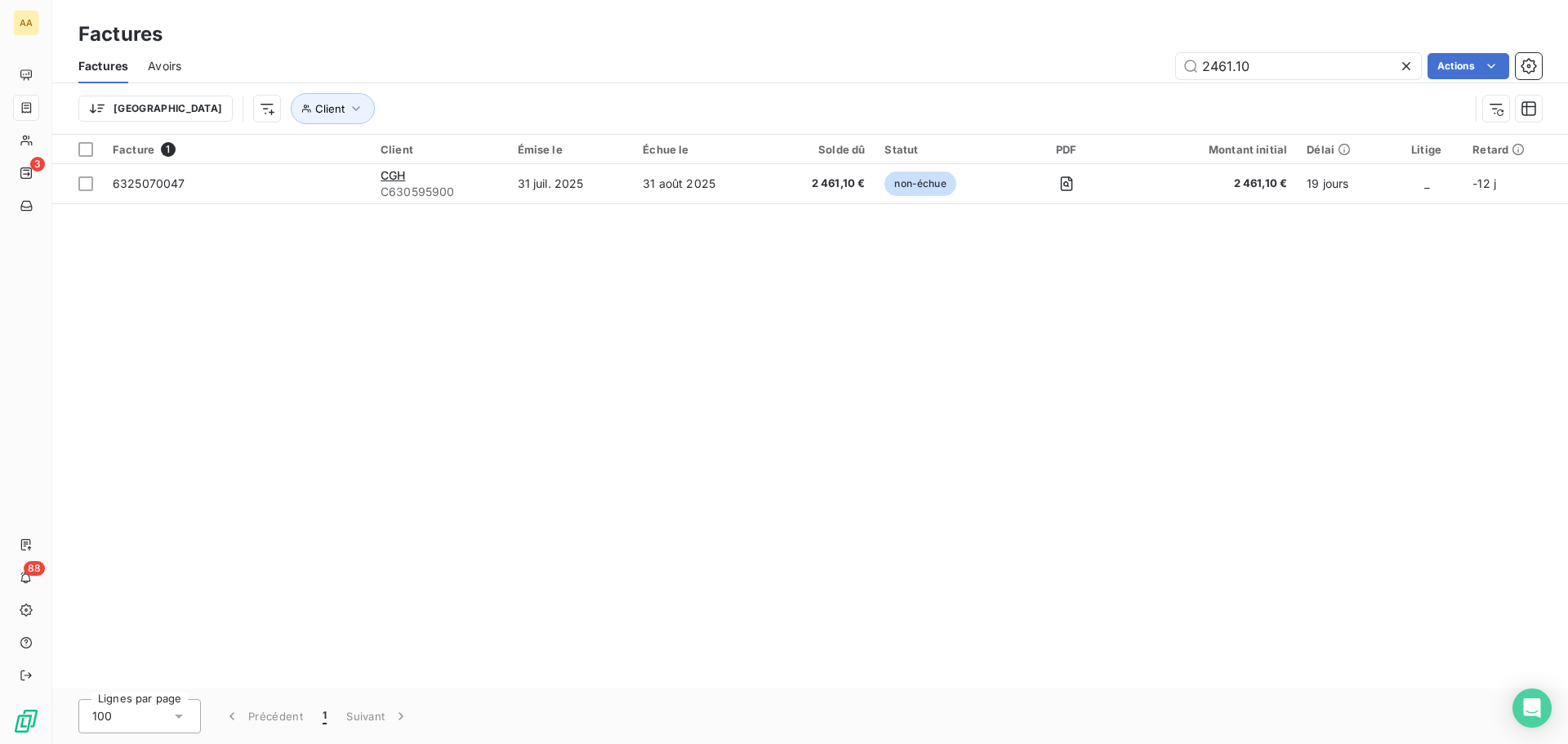
drag, startPoint x: 1263, startPoint y: 61, endPoint x: 1154, endPoint y: 64, distance: 109.0
click at [1154, 64] on div "2461.10 Actions" at bounding box center [872, 66] width 1341 height 26
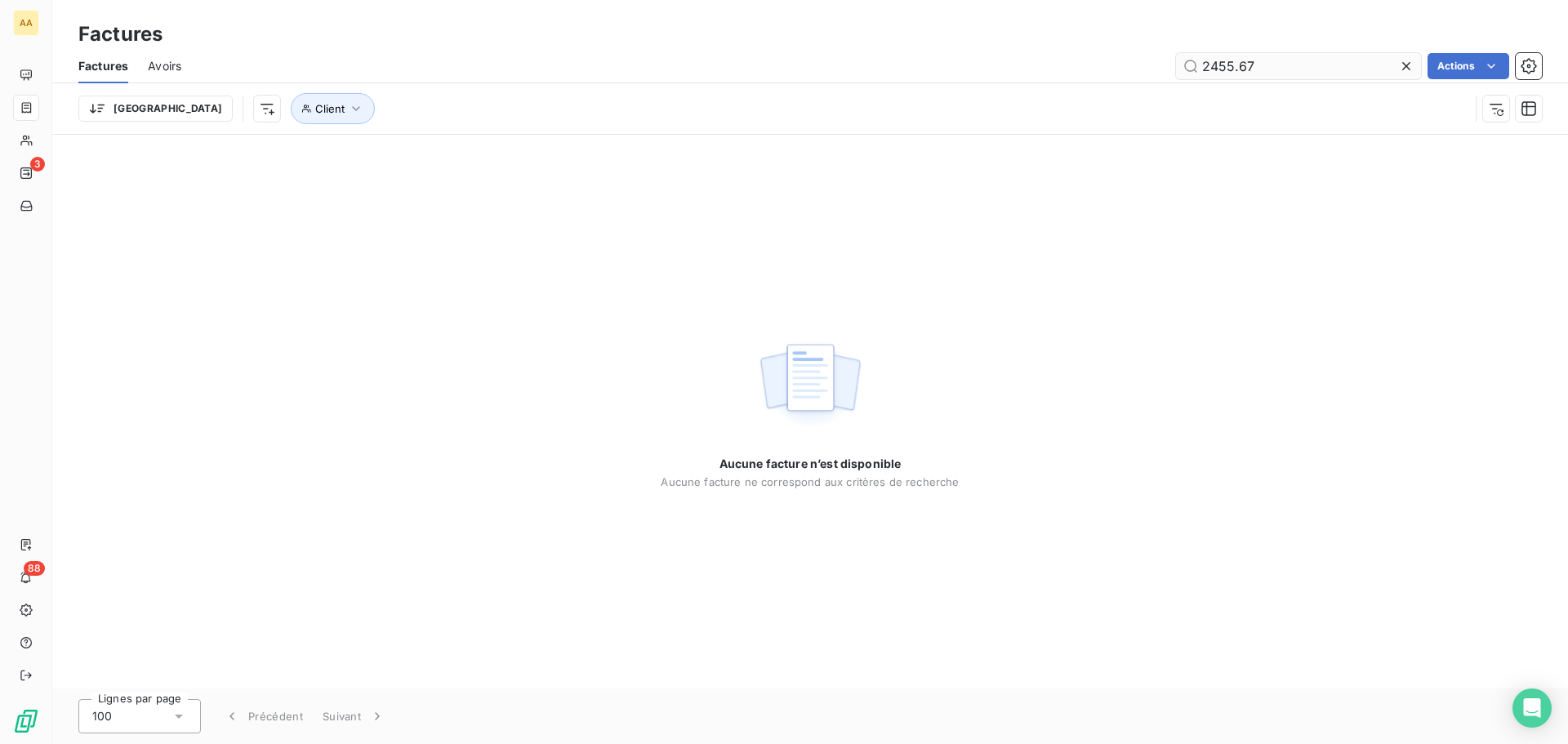
click at [1220, 64] on input "2455.67" at bounding box center [1298, 66] width 245 height 26
type input "2445.67"
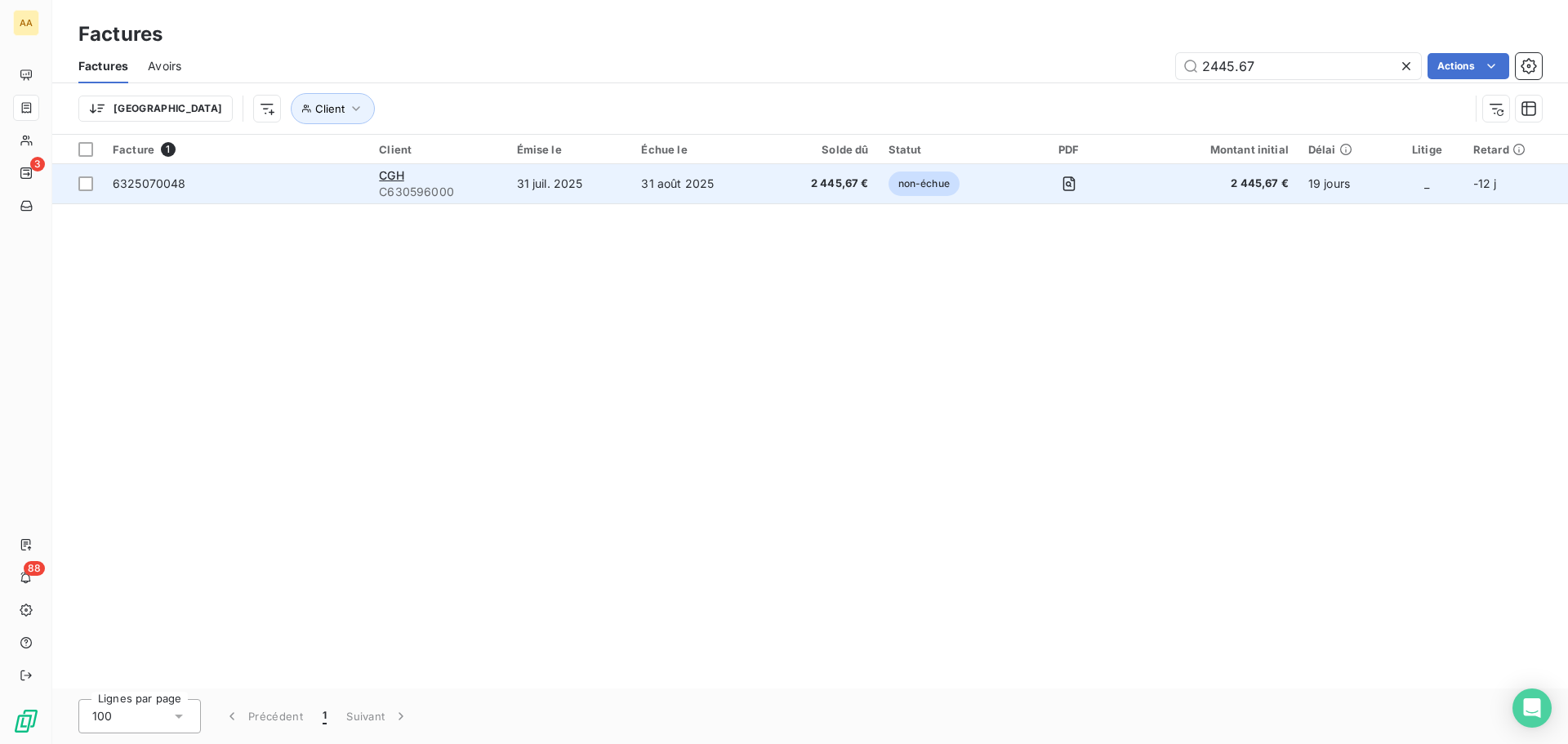
click at [702, 185] on td "31 août 2025" at bounding box center [698, 183] width 134 height 39
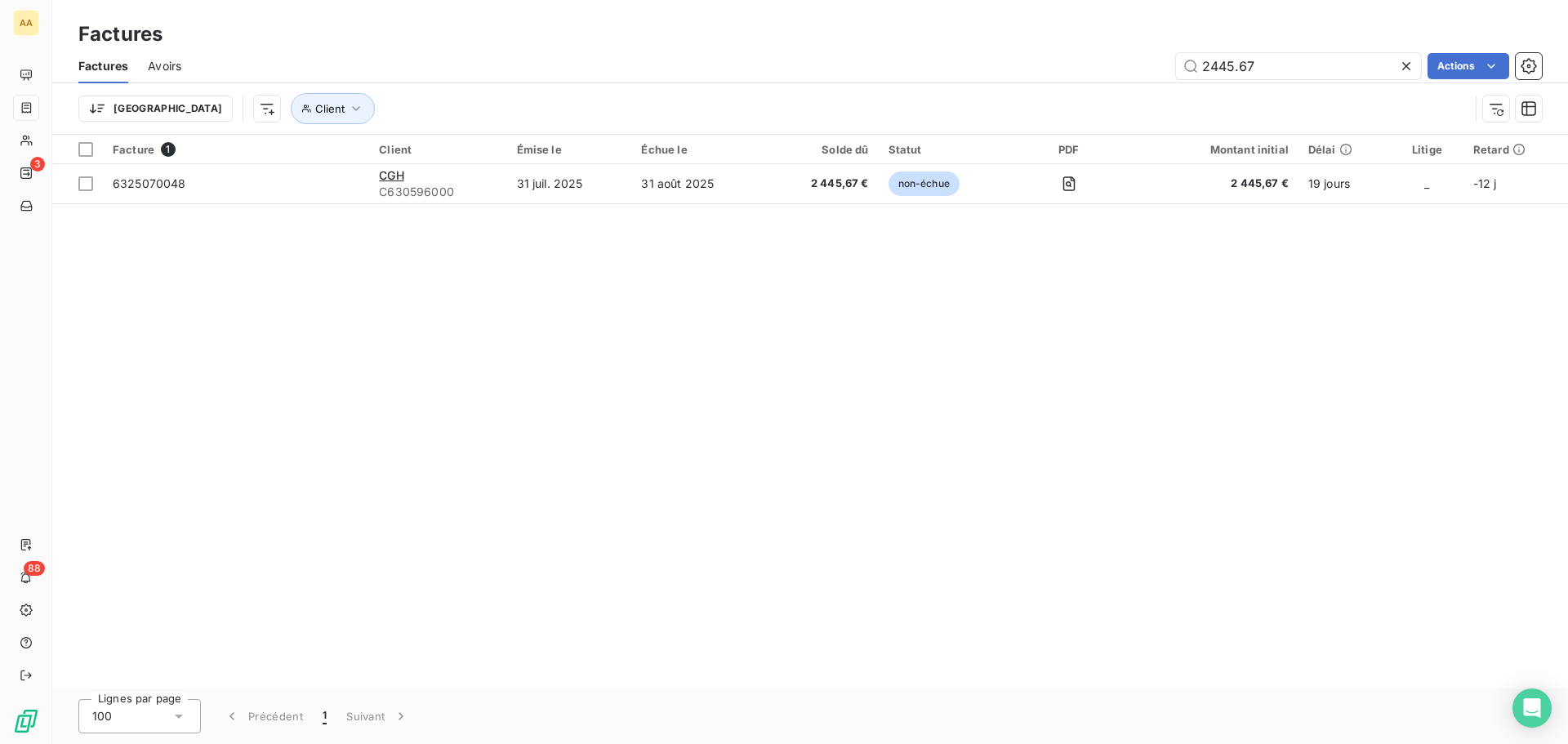
drag, startPoint x: 1299, startPoint y: 70, endPoint x: 1136, endPoint y: 82, distance: 163.4
click at [1136, 82] on div "Factures Avoirs 2445.67 Actions" at bounding box center [810, 66] width 1516 height 34
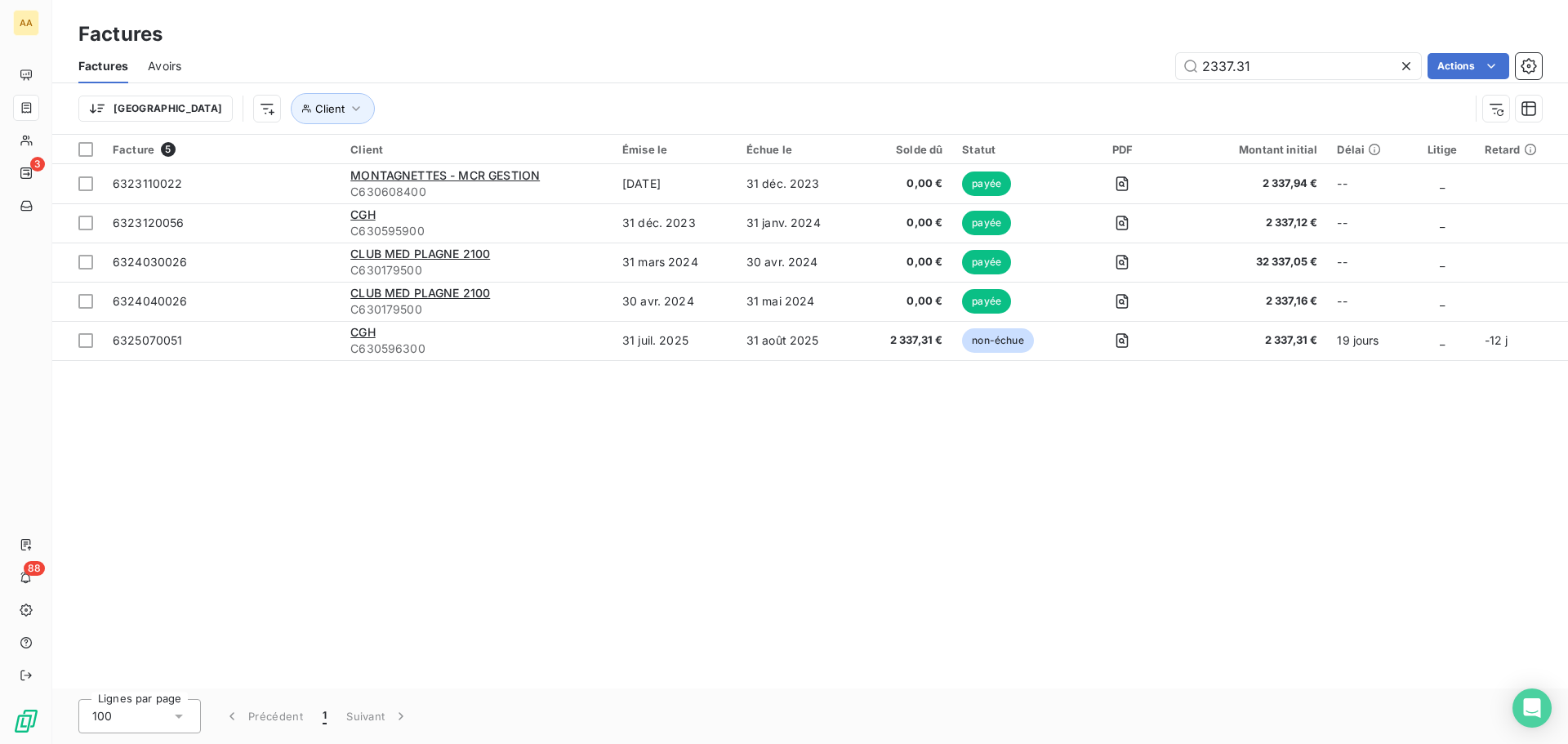
type input "2337.31"
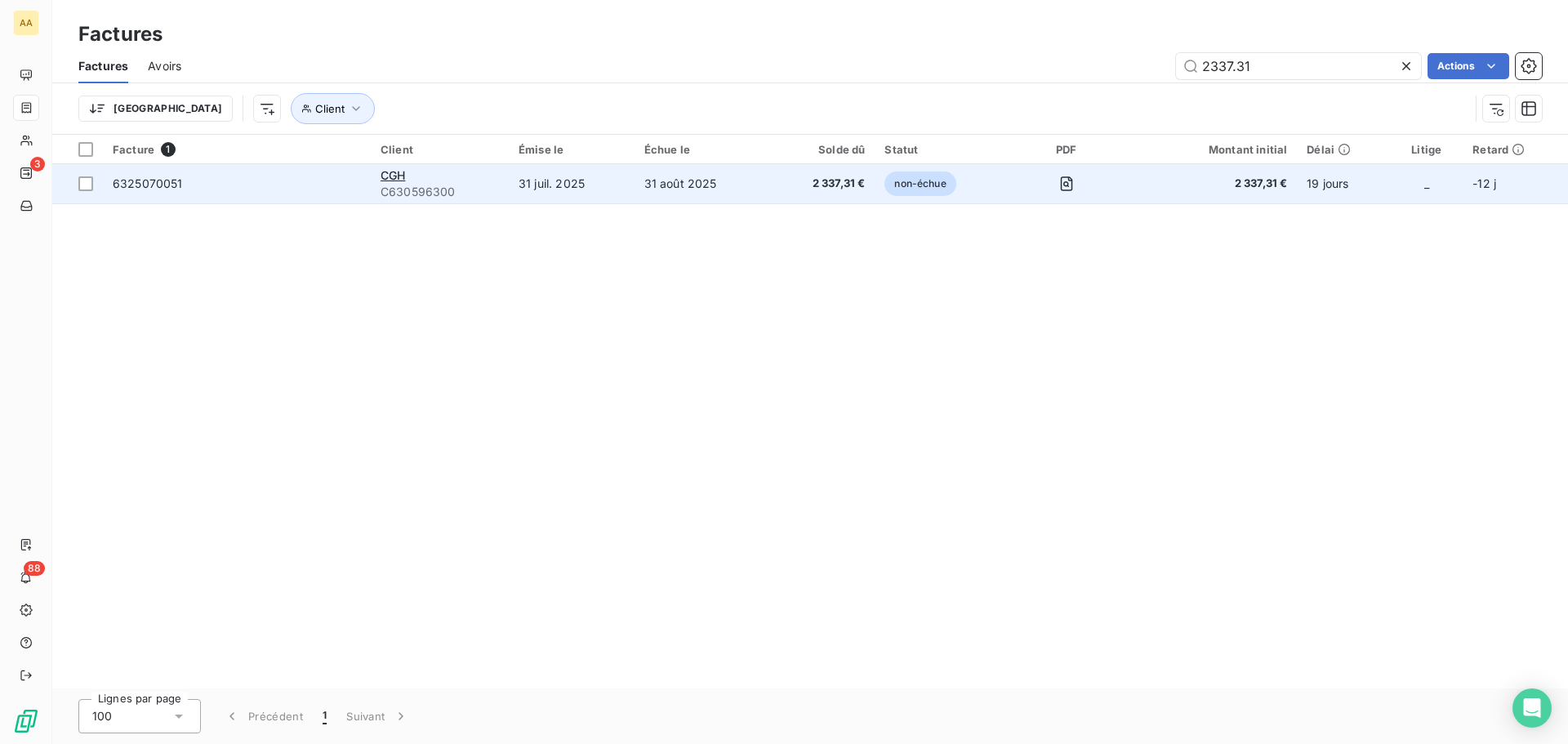
click at [422, 195] on span "C630596300" at bounding box center [440, 192] width 118 height 16
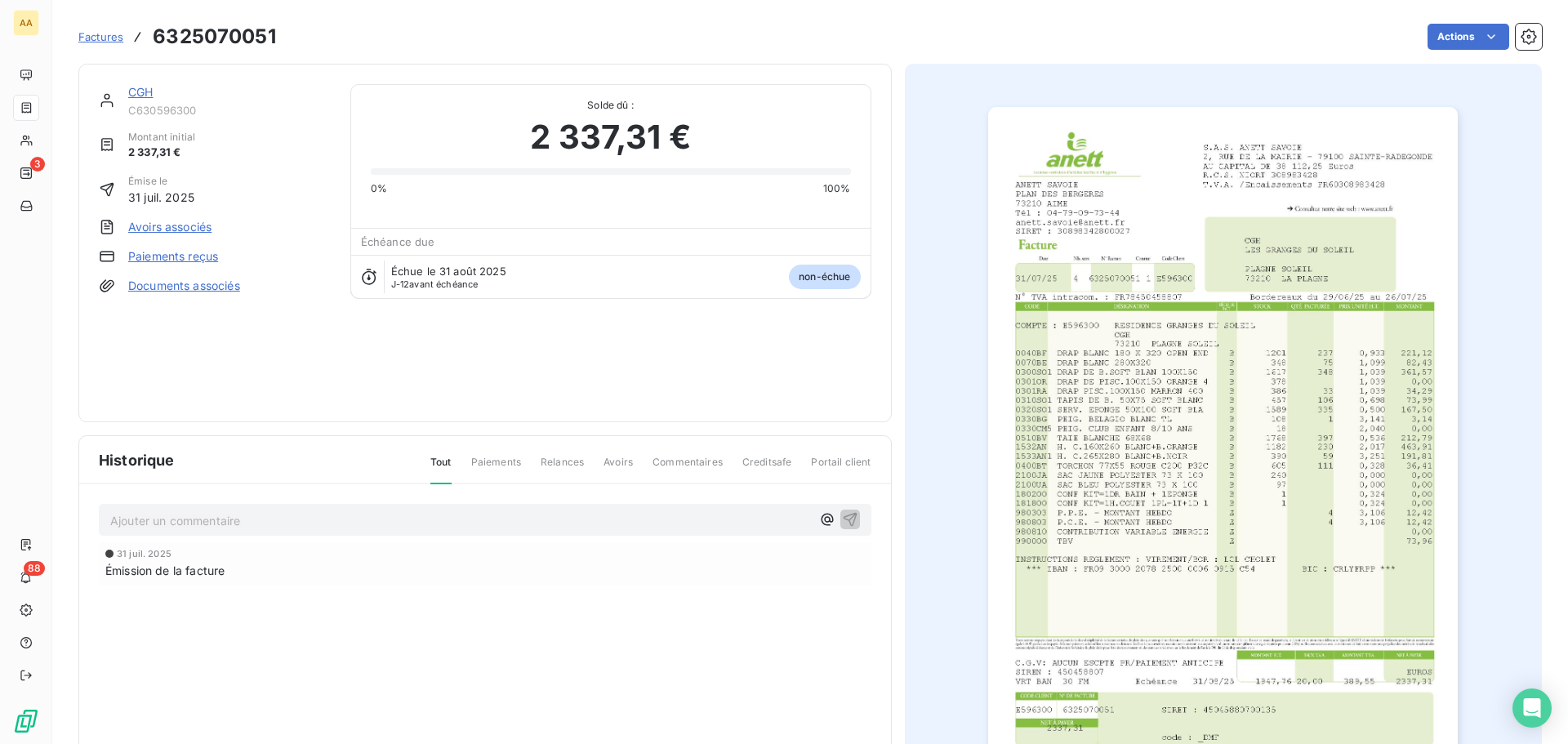
click at [392, 329] on div "CGH C630596300 Montant initial 2 337,31 € Émise le 31 juil. 2025 Avoirs associé…" at bounding box center [485, 243] width 773 height 318
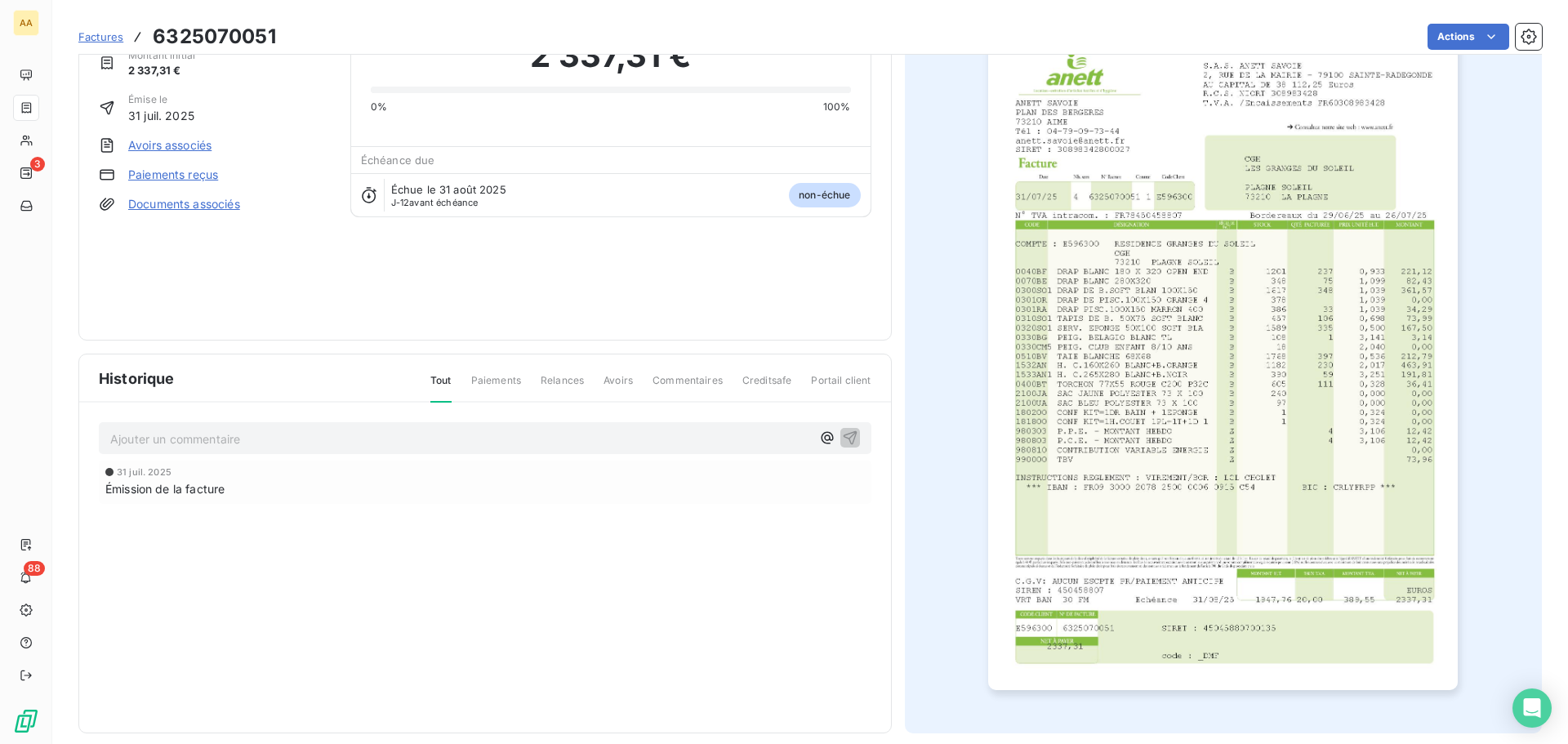
scroll to position [1, 0]
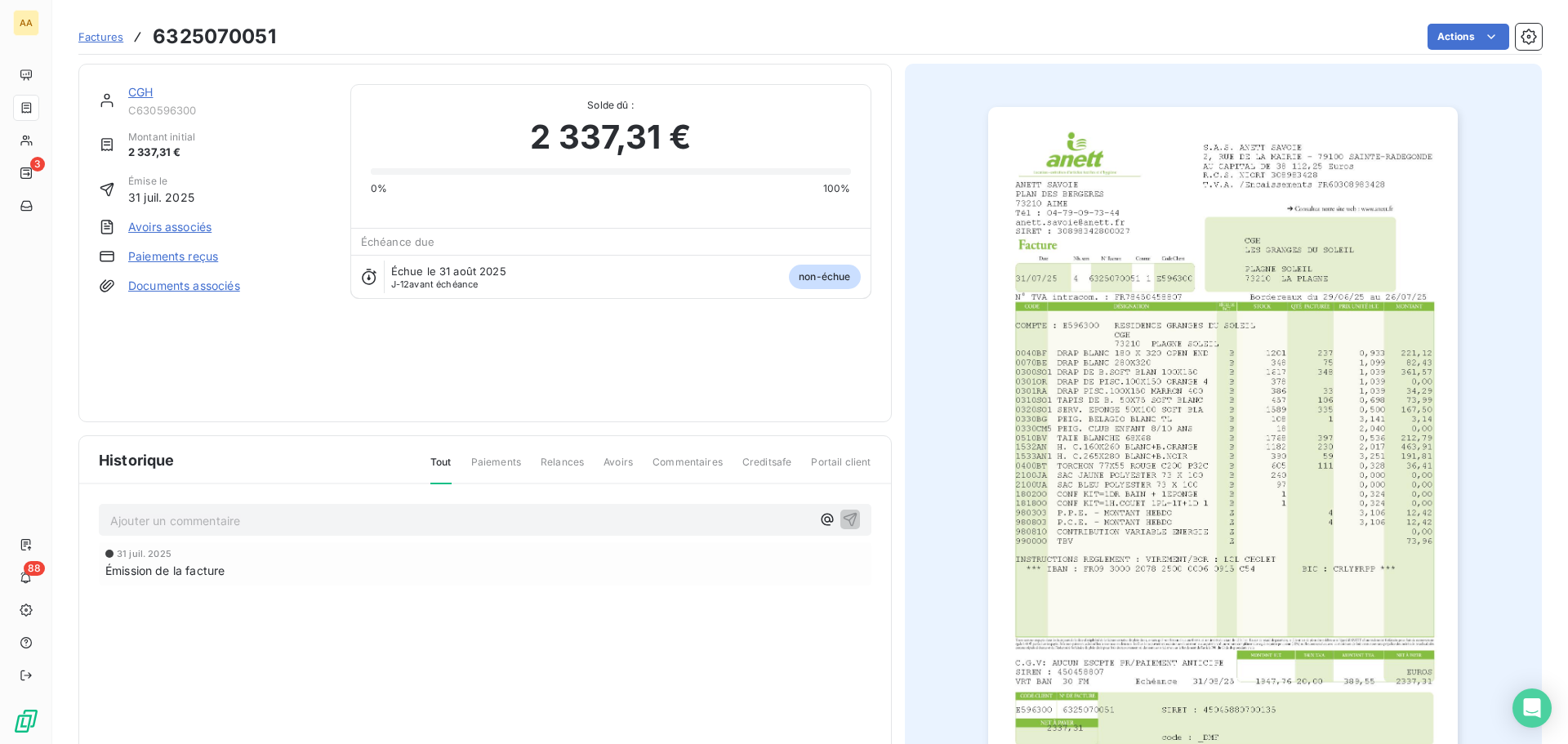
click at [392, 329] on div "CGH C630596300 Montant initial 2 337,31 € Émise le 31 juil. 2025 Avoirs associé…" at bounding box center [485, 243] width 773 height 318
click at [547, 354] on div "CGH C630596300 Montant initial 2 337,31 € Émise le 31 juil. 2025 Avoirs associé…" at bounding box center [485, 243] width 773 height 318
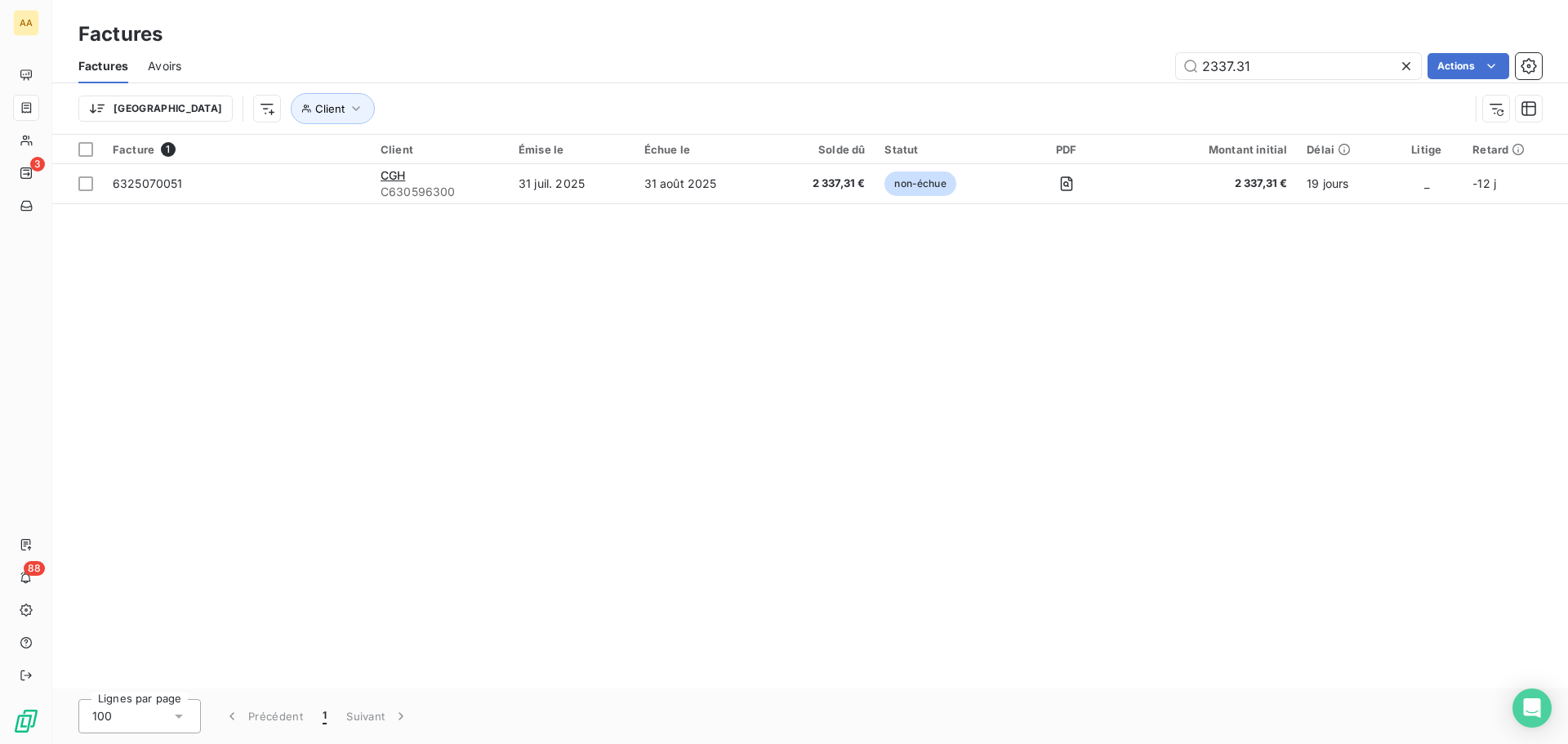
drag, startPoint x: 1279, startPoint y: 62, endPoint x: 1085, endPoint y: 65, distance: 194.0
click at [1085, 65] on div "2337.31 Actions" at bounding box center [872, 66] width 1341 height 26
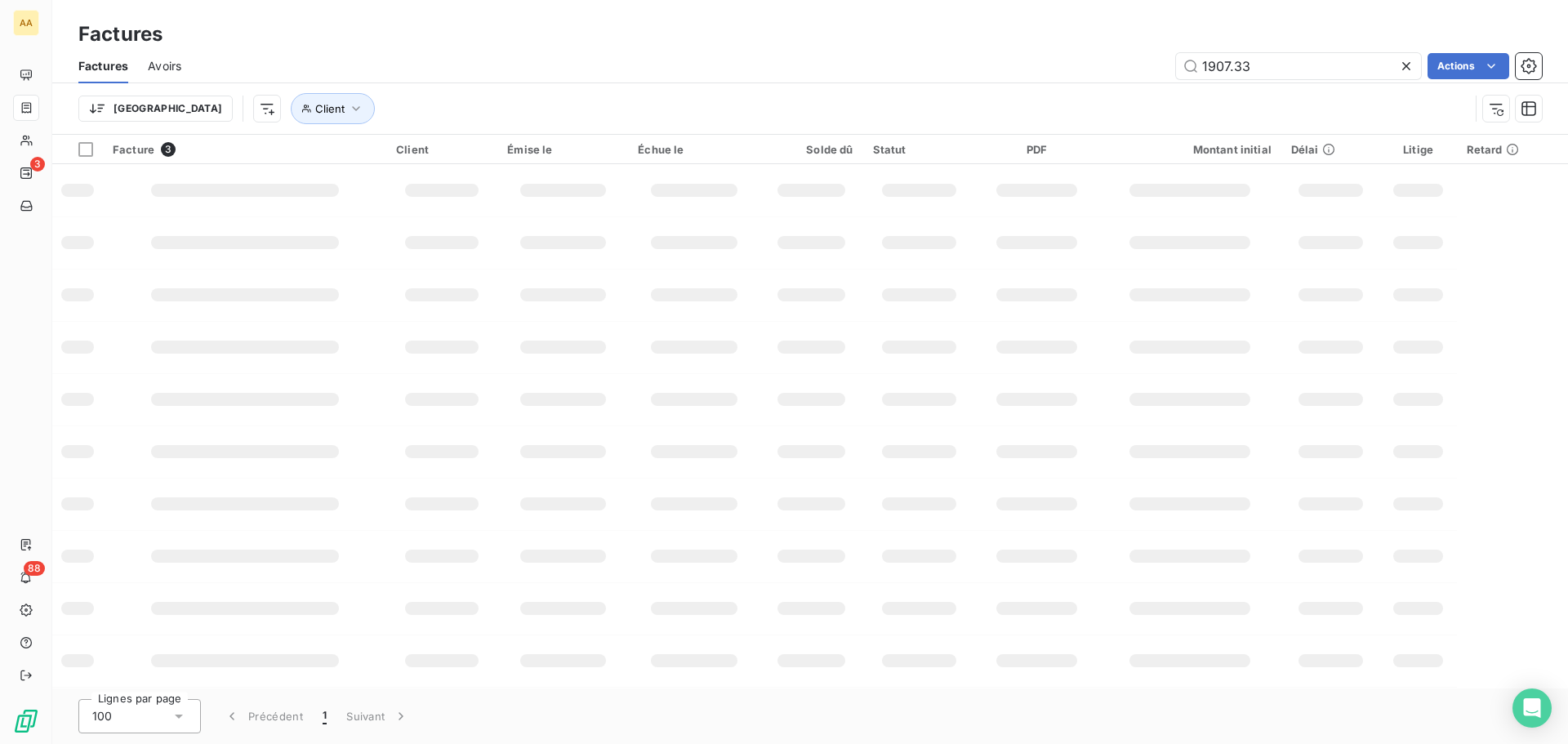
type input "1907.33"
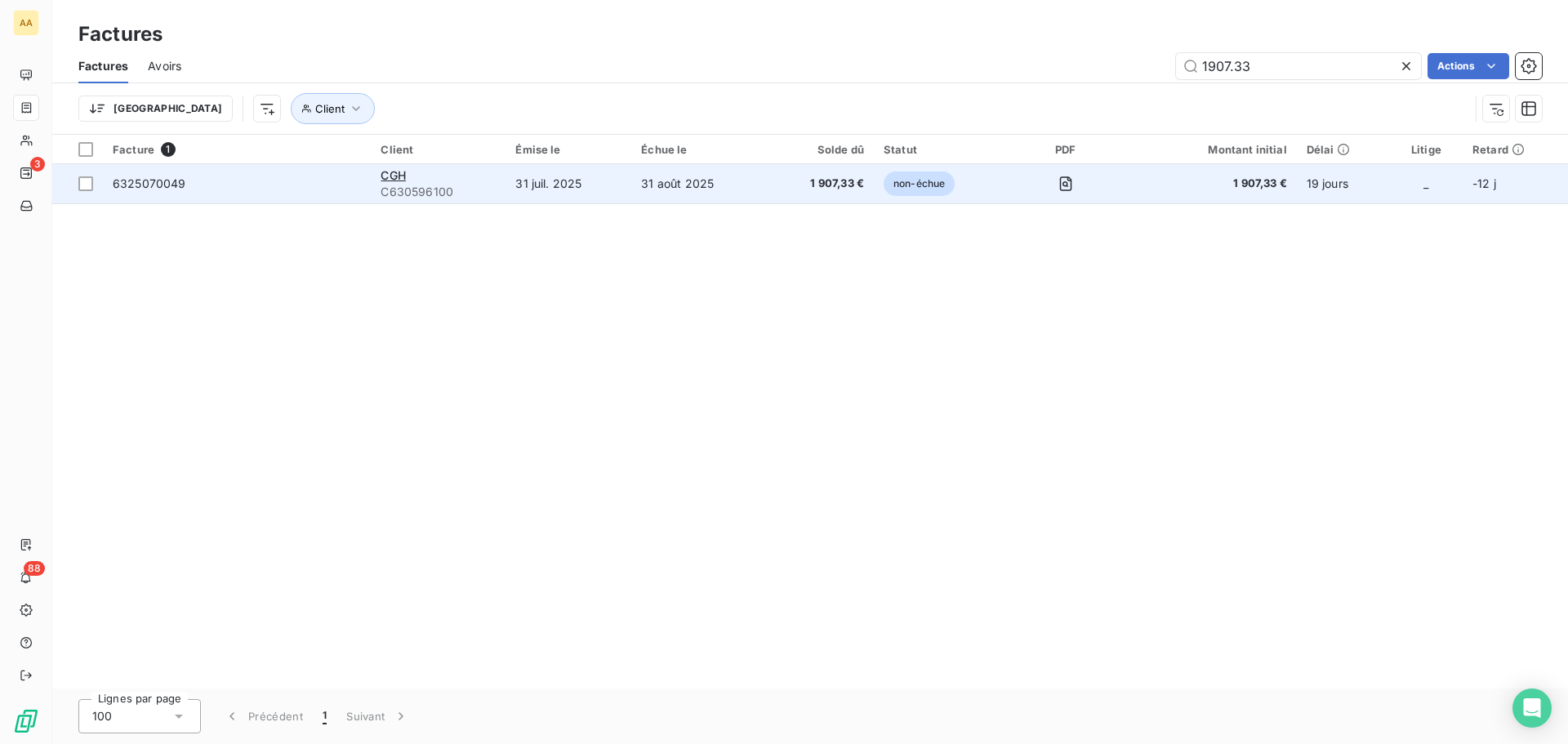
click at [421, 196] on span "C630596100" at bounding box center [439, 192] width 116 height 16
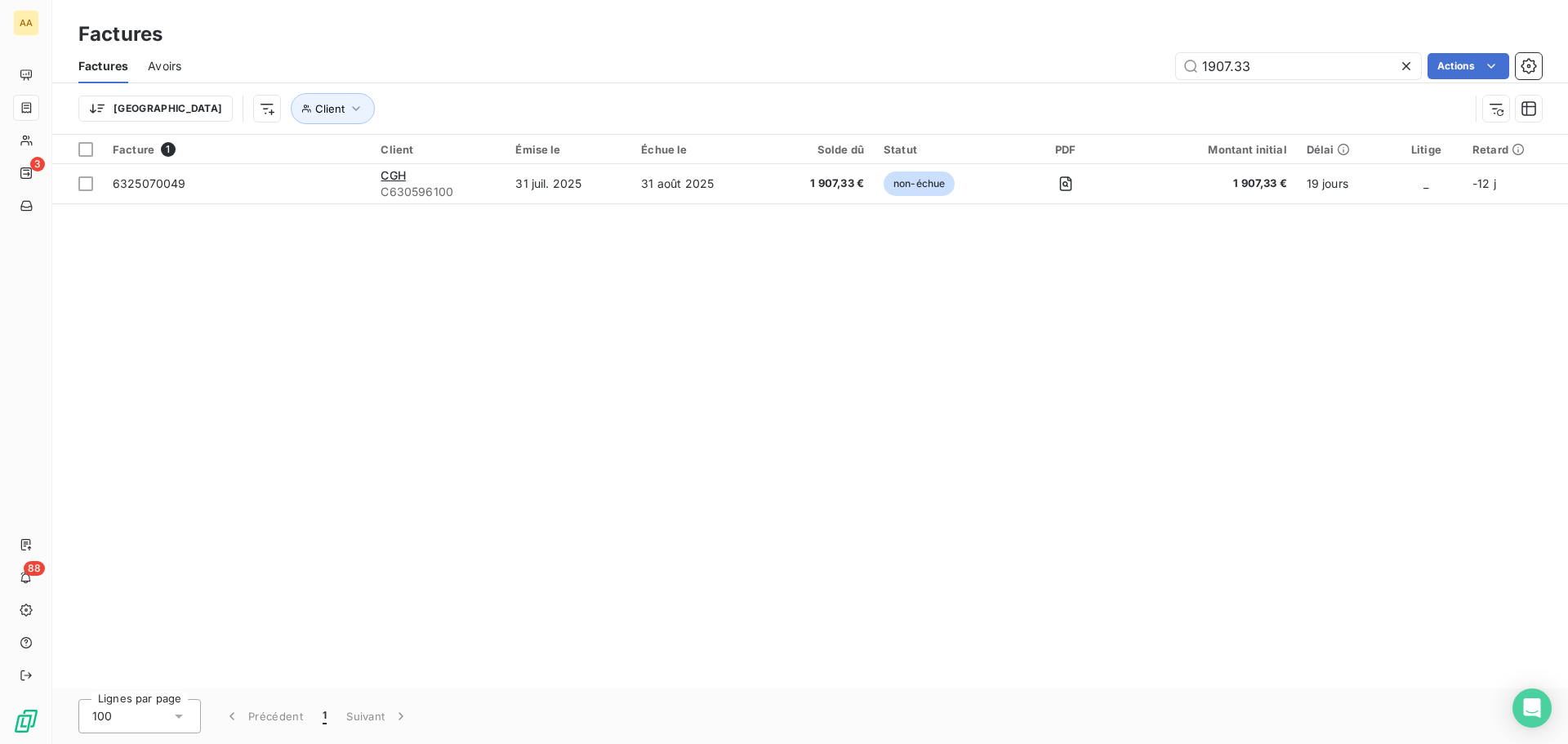
drag, startPoint x: 1251, startPoint y: 67, endPoint x: 1104, endPoint y: 72, distance: 147.1
click at [1104, 72] on div "1907.33 Actions" at bounding box center [872, 66] width 1341 height 26
type input "1634"
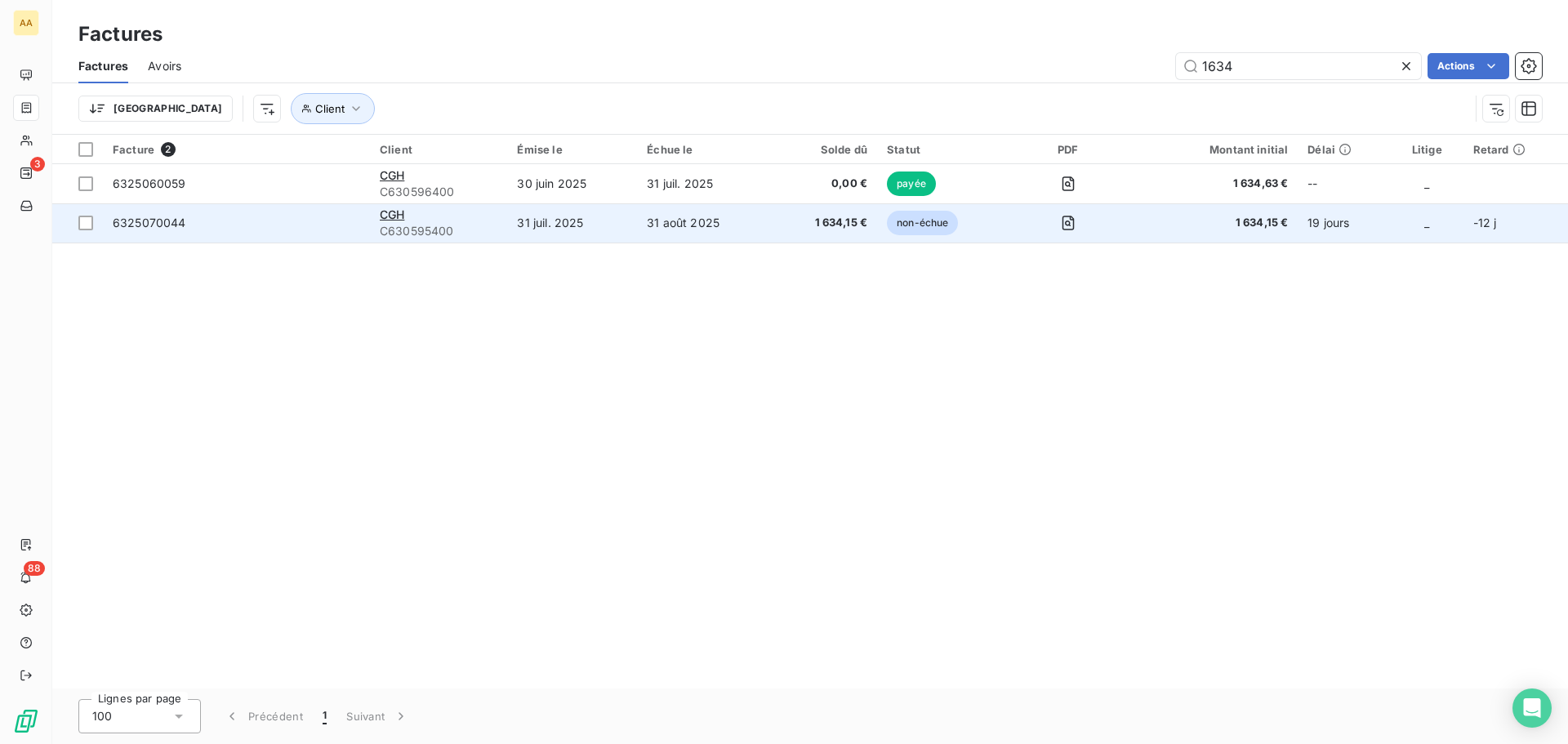
click at [416, 212] on div "CGH" at bounding box center [439, 215] width 118 height 16
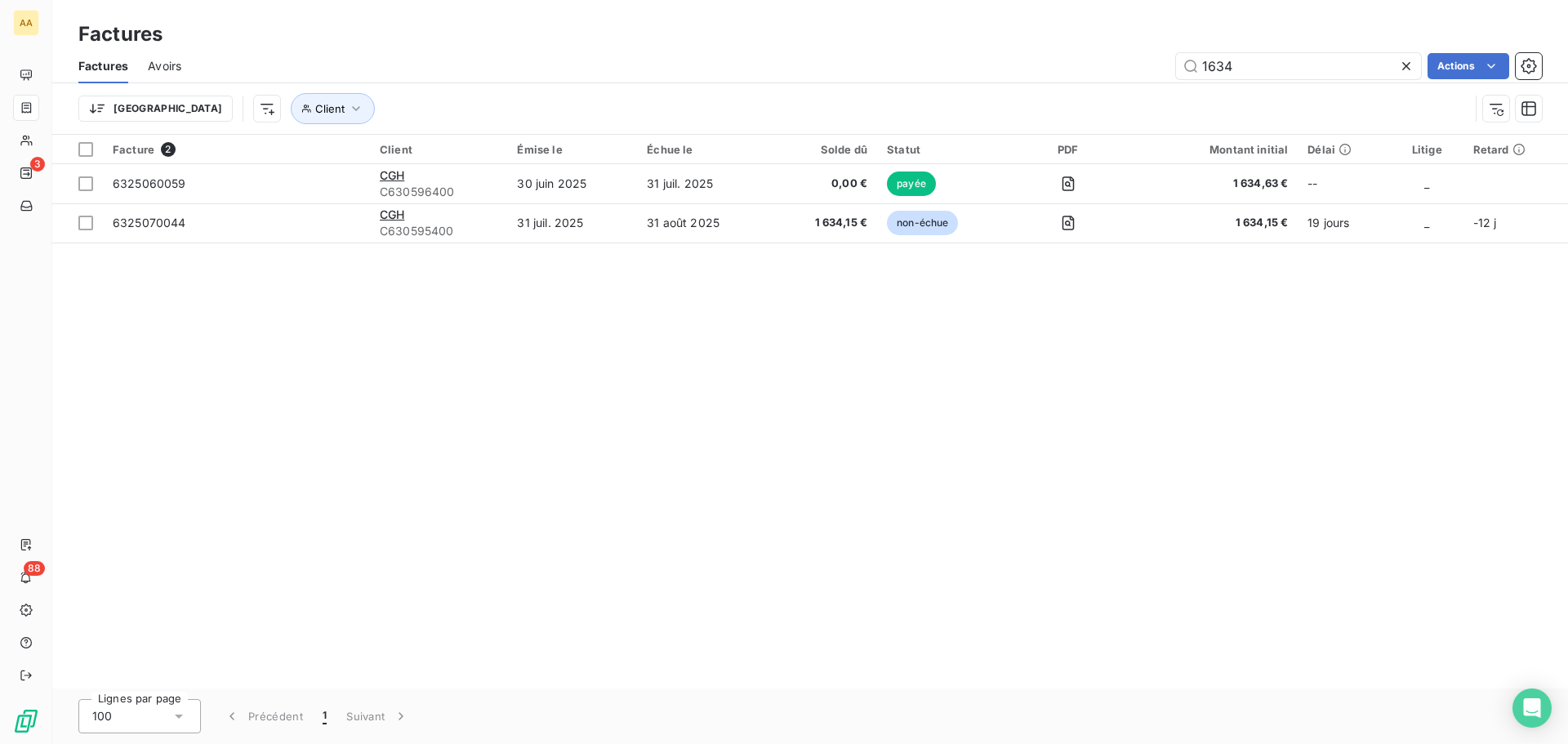
drag, startPoint x: 1330, startPoint y: 65, endPoint x: 1014, endPoint y: 68, distance: 316.0
click at [1014, 68] on div "1634 Actions" at bounding box center [872, 66] width 1341 height 26
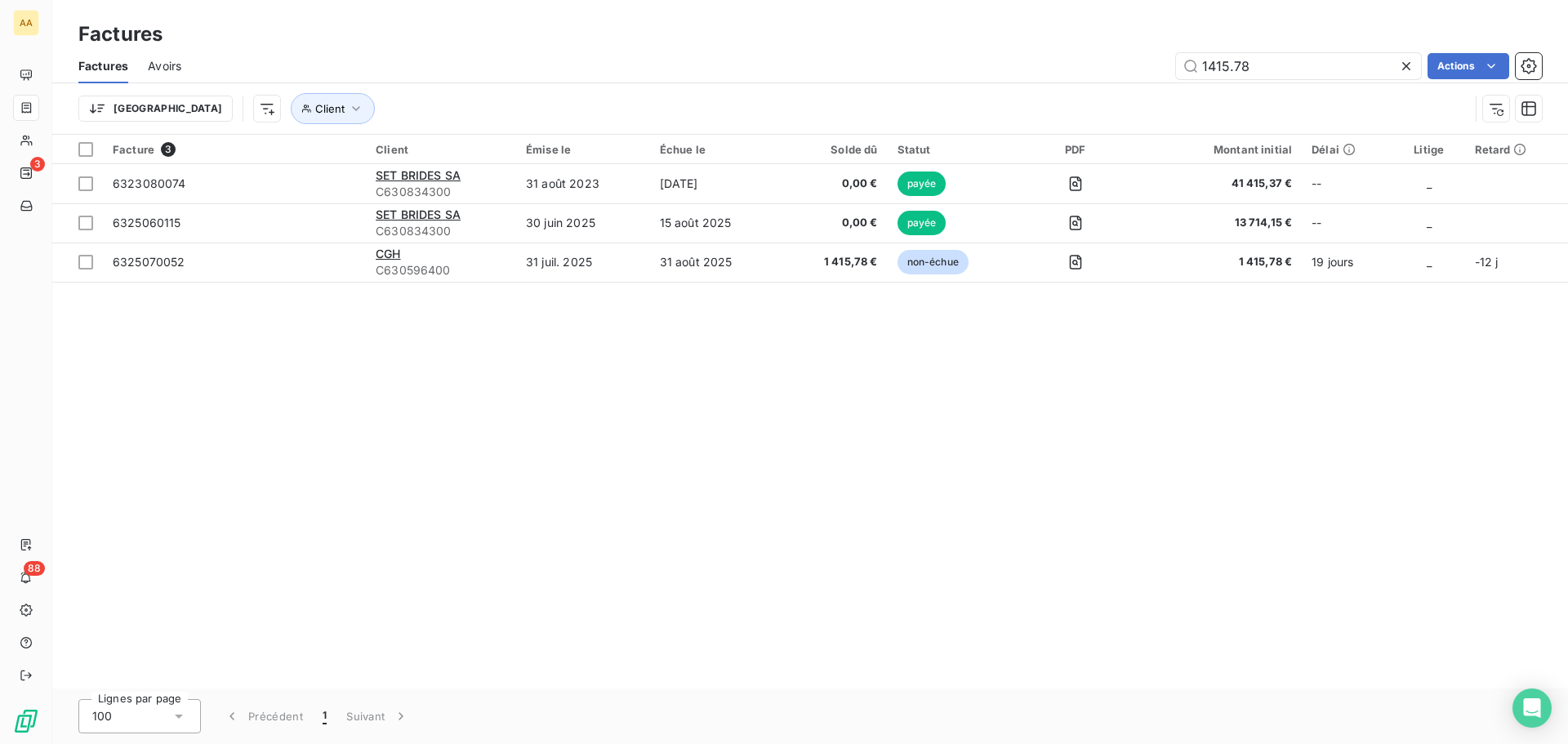
type input "1415.78"
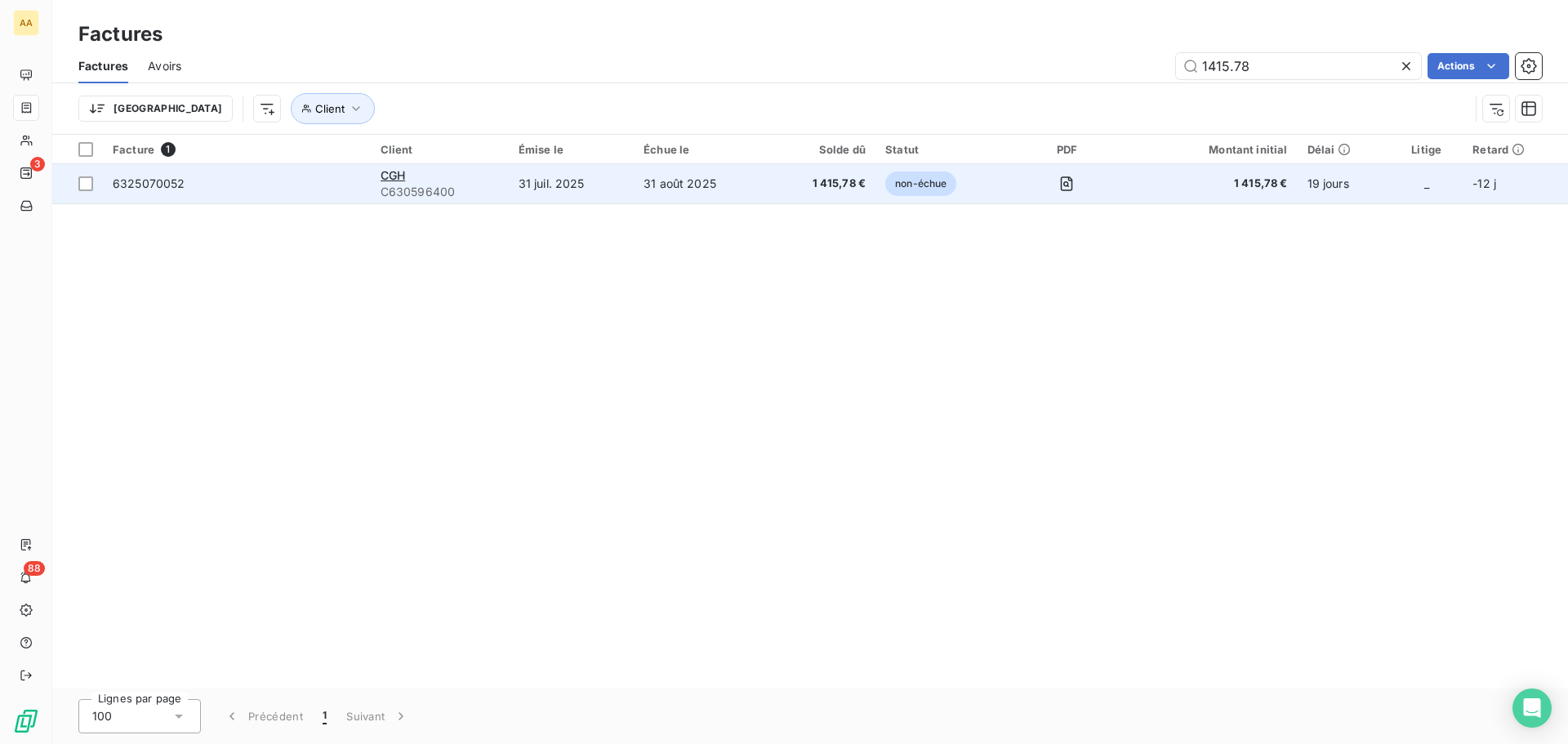
click at [467, 190] on span "C630596400" at bounding box center [440, 192] width 118 height 16
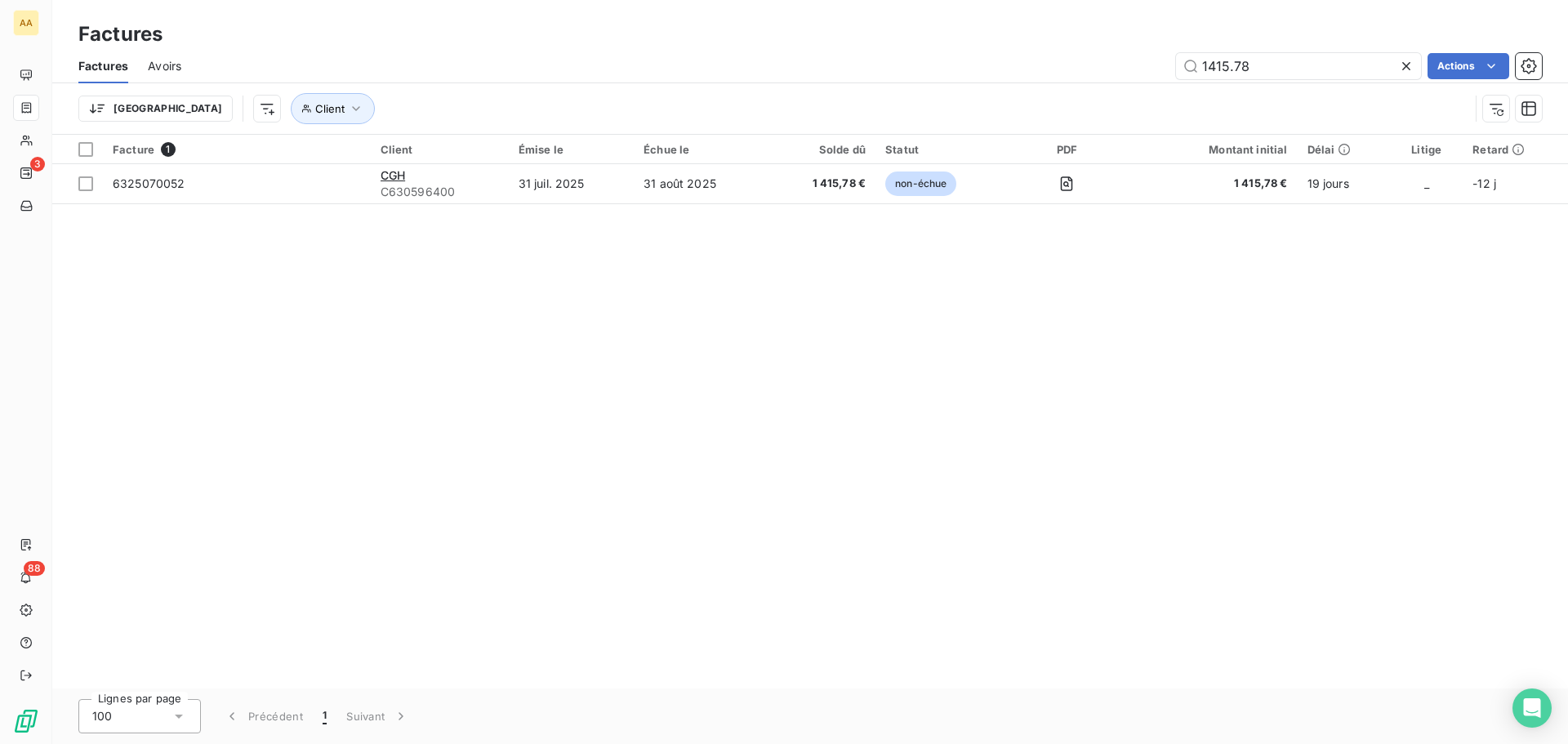
drag, startPoint x: 1287, startPoint y: 65, endPoint x: 1039, endPoint y: 66, distance: 248.0
click at [1039, 66] on div "1415.78 Actions" at bounding box center [872, 66] width 1341 height 26
type input "1118.44"
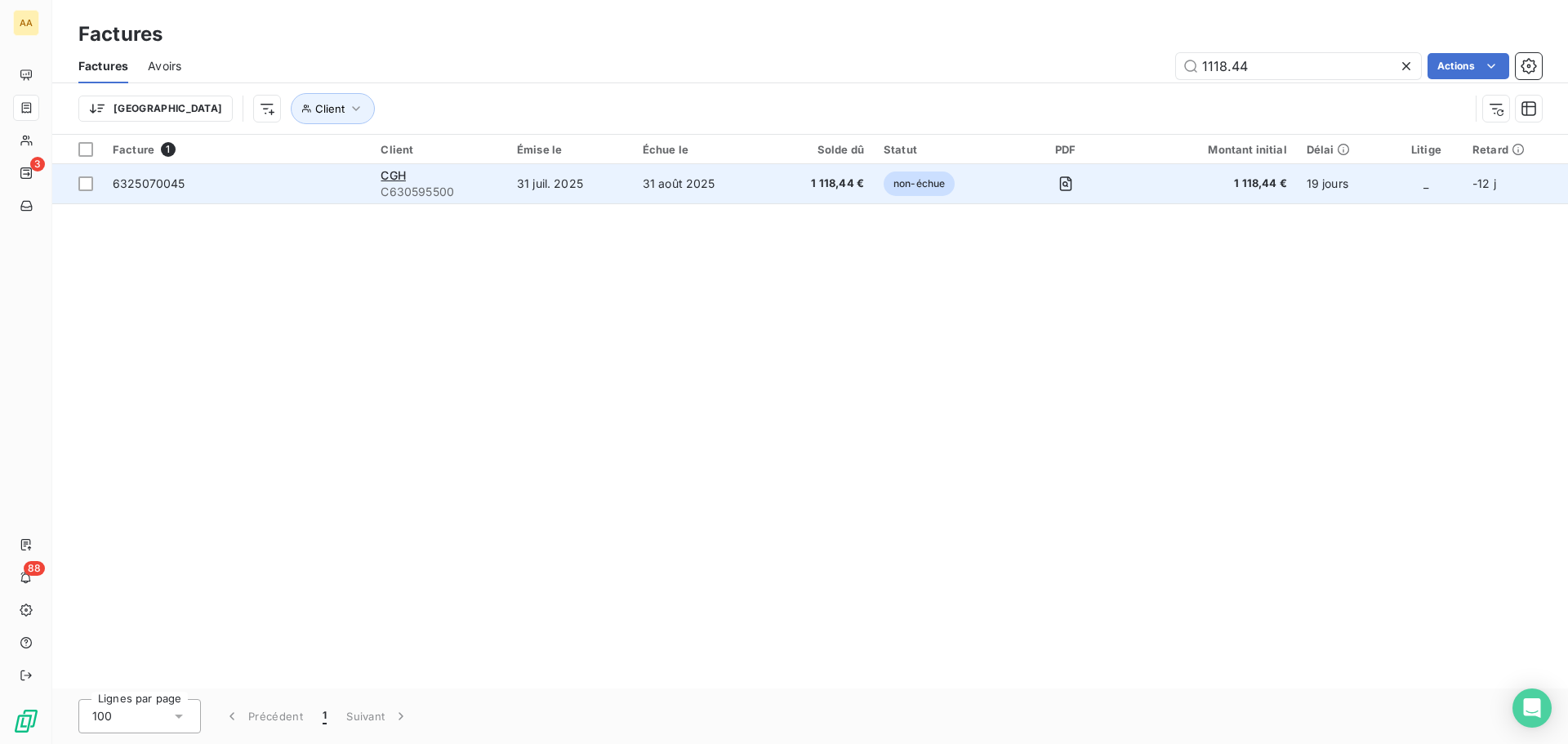
click at [619, 172] on td "31 juil. 2025" at bounding box center [570, 183] width 125 height 39
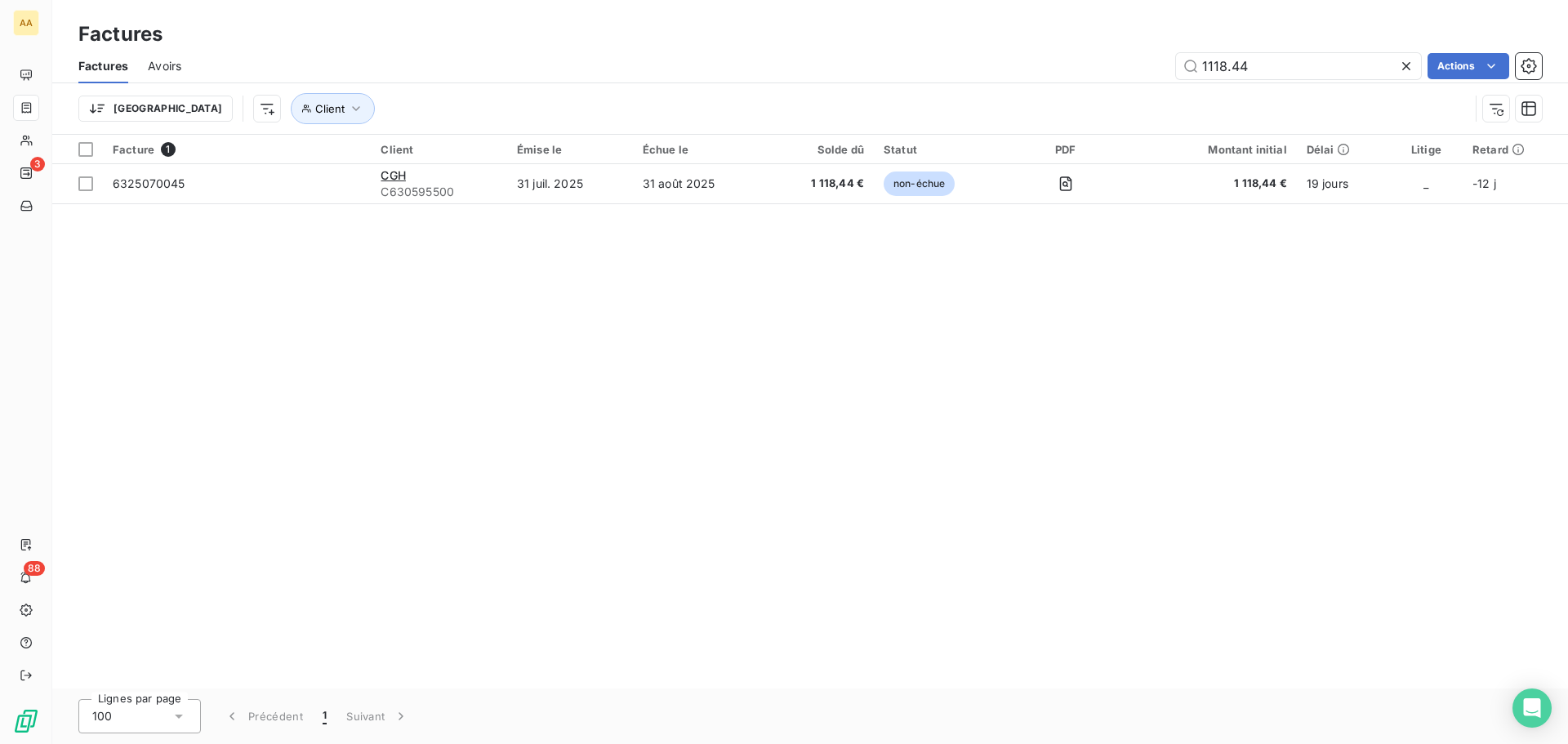
drag, startPoint x: 1197, startPoint y: 69, endPoint x: 1151, endPoint y: 72, distance: 46.1
click at [1151, 72] on div "1118.44 Actions" at bounding box center [872, 66] width 1341 height 26
drag, startPoint x: 1285, startPoint y: 64, endPoint x: 1120, endPoint y: 65, distance: 165.0
click at [1120, 65] on div "592.62 Actions" at bounding box center [872, 66] width 1341 height 26
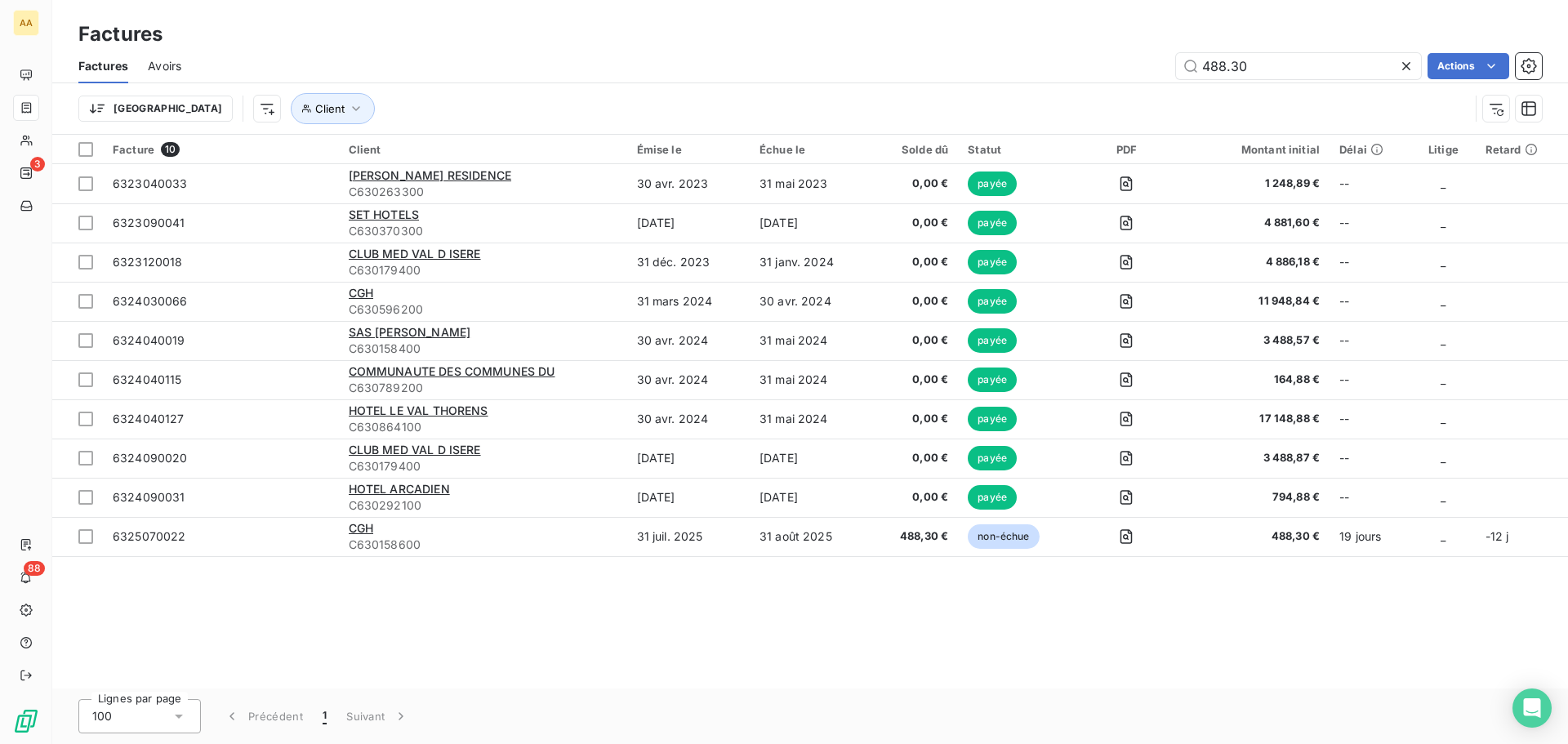
type input "488.30"
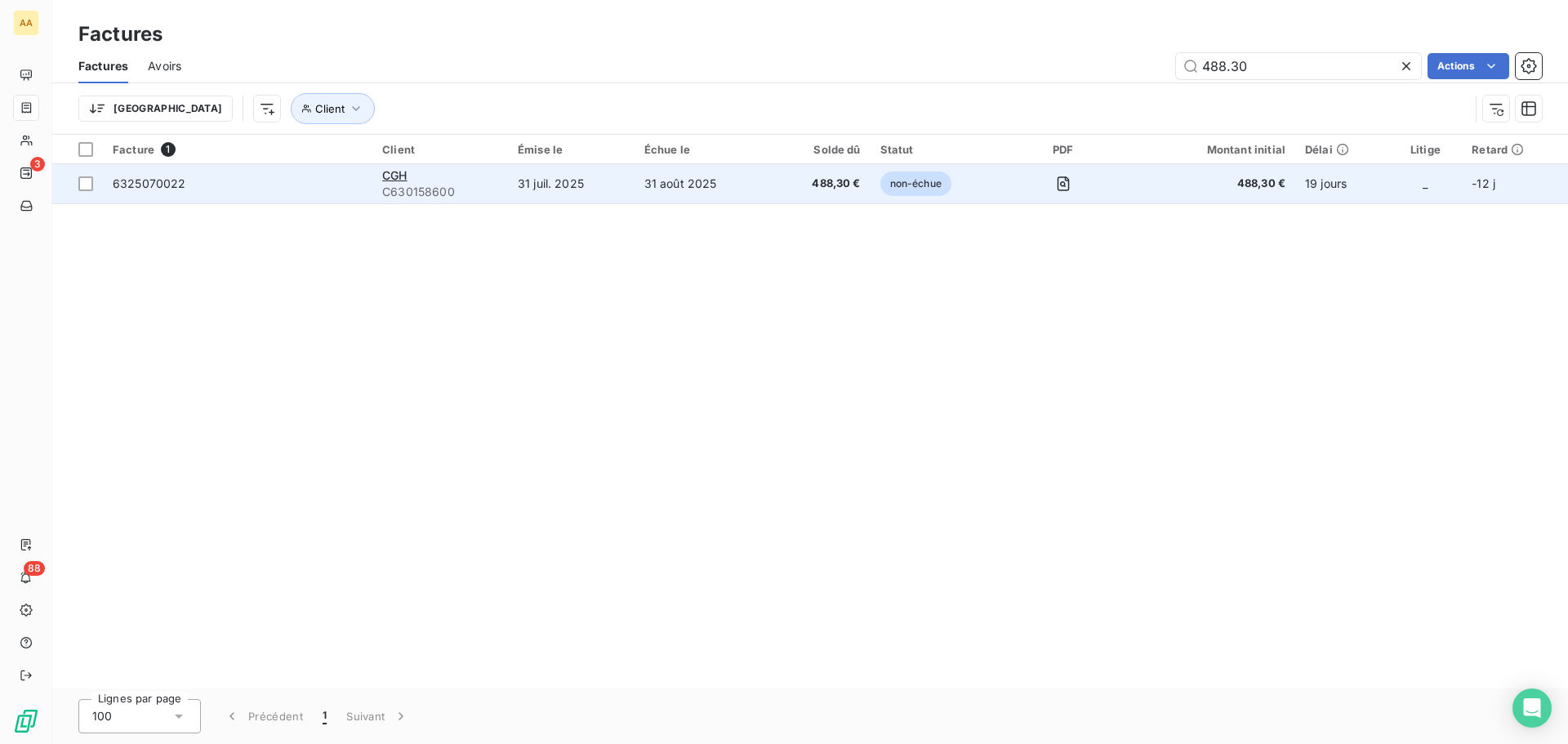
click at [419, 175] on div "CGH" at bounding box center [440, 175] width 116 height 16
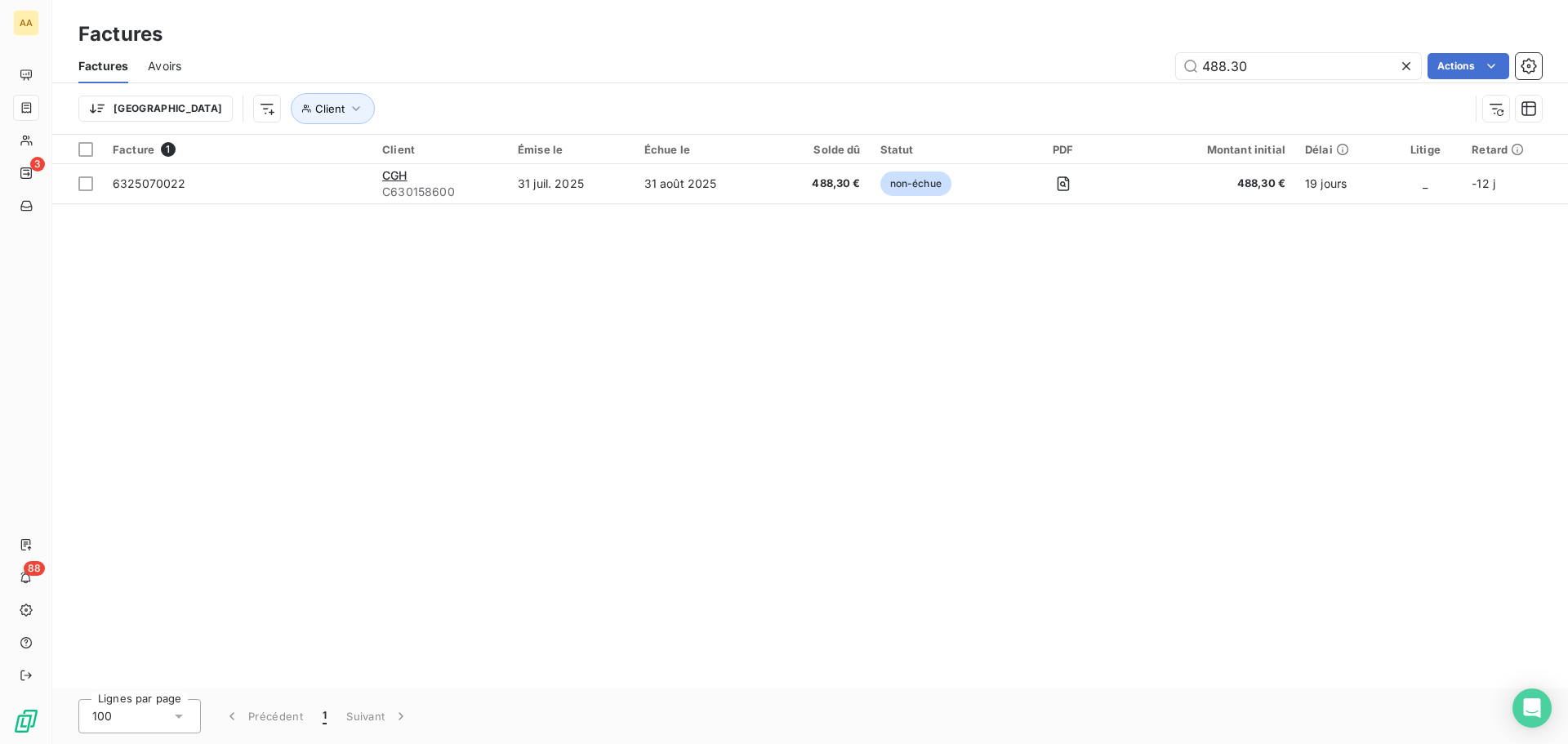
drag, startPoint x: 1248, startPoint y: 64, endPoint x: 1109, endPoint y: 73, distance: 139.3
click at [1109, 73] on div "488.30 Actions" at bounding box center [872, 66] width 1341 height 26
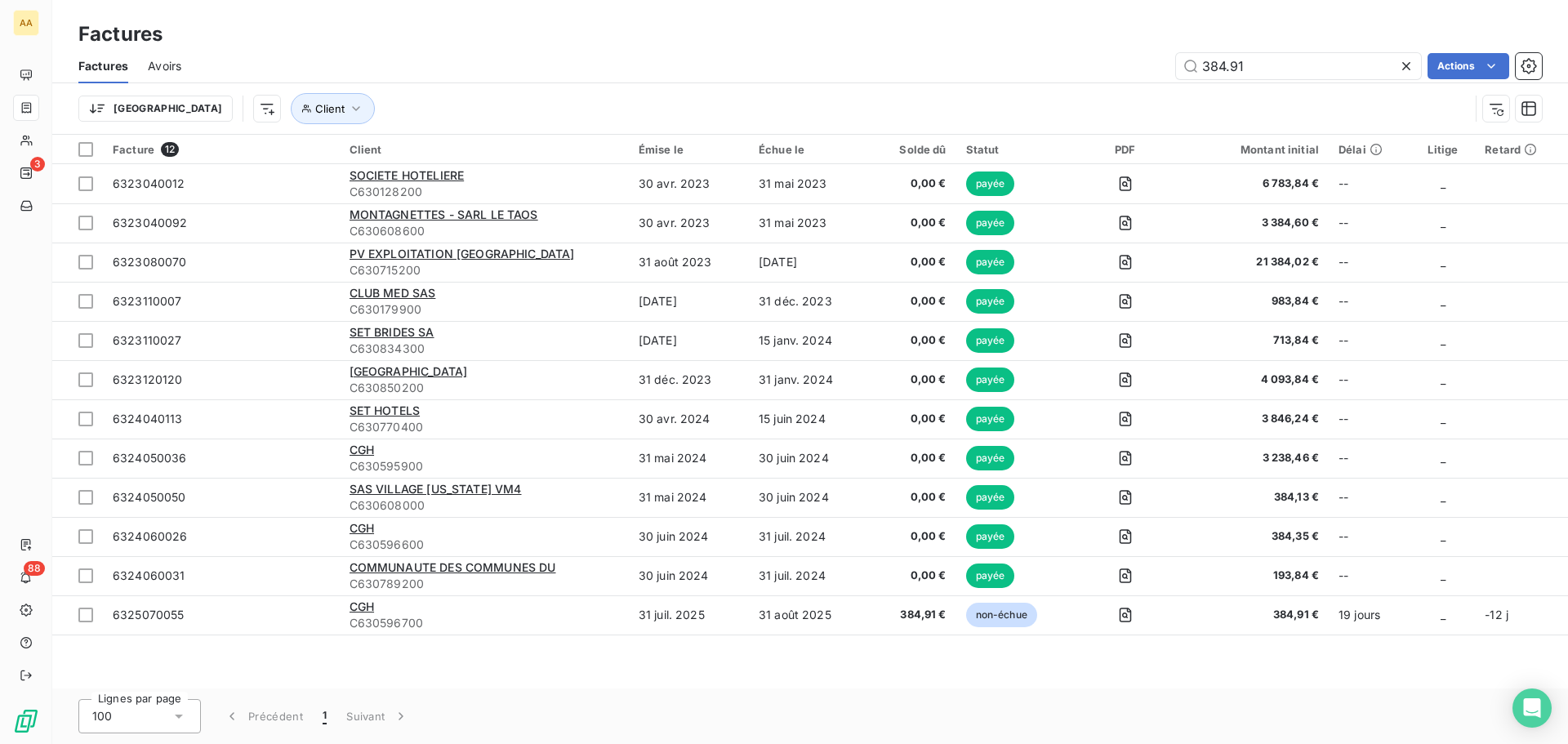
type input "384.91"
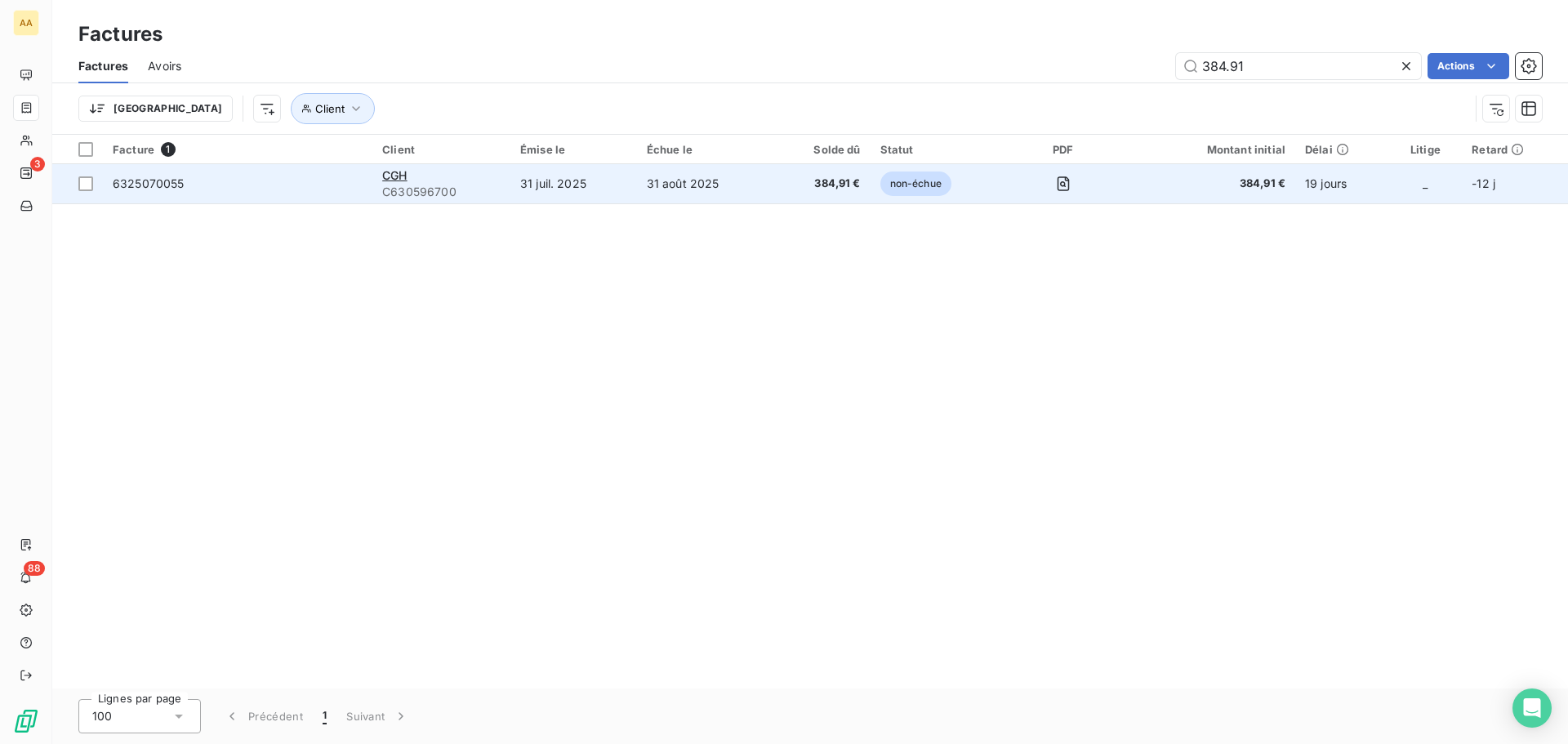
click at [400, 188] on span "C630596700" at bounding box center [441, 192] width 118 height 16
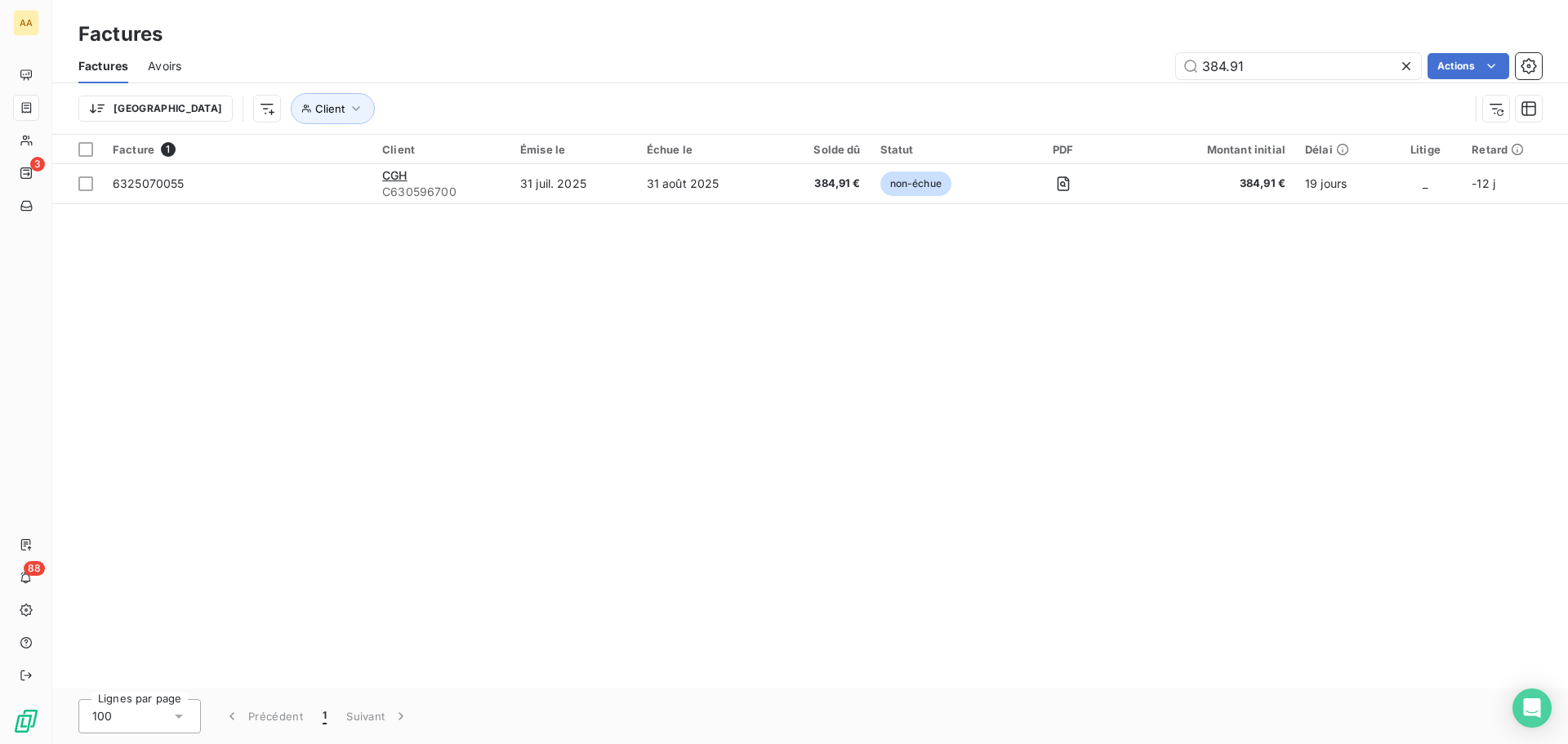
drag, startPoint x: 1268, startPoint y: 65, endPoint x: 1133, endPoint y: 67, distance: 135.0
click at [1133, 67] on div "384.91 Actions" at bounding box center [872, 66] width 1341 height 26
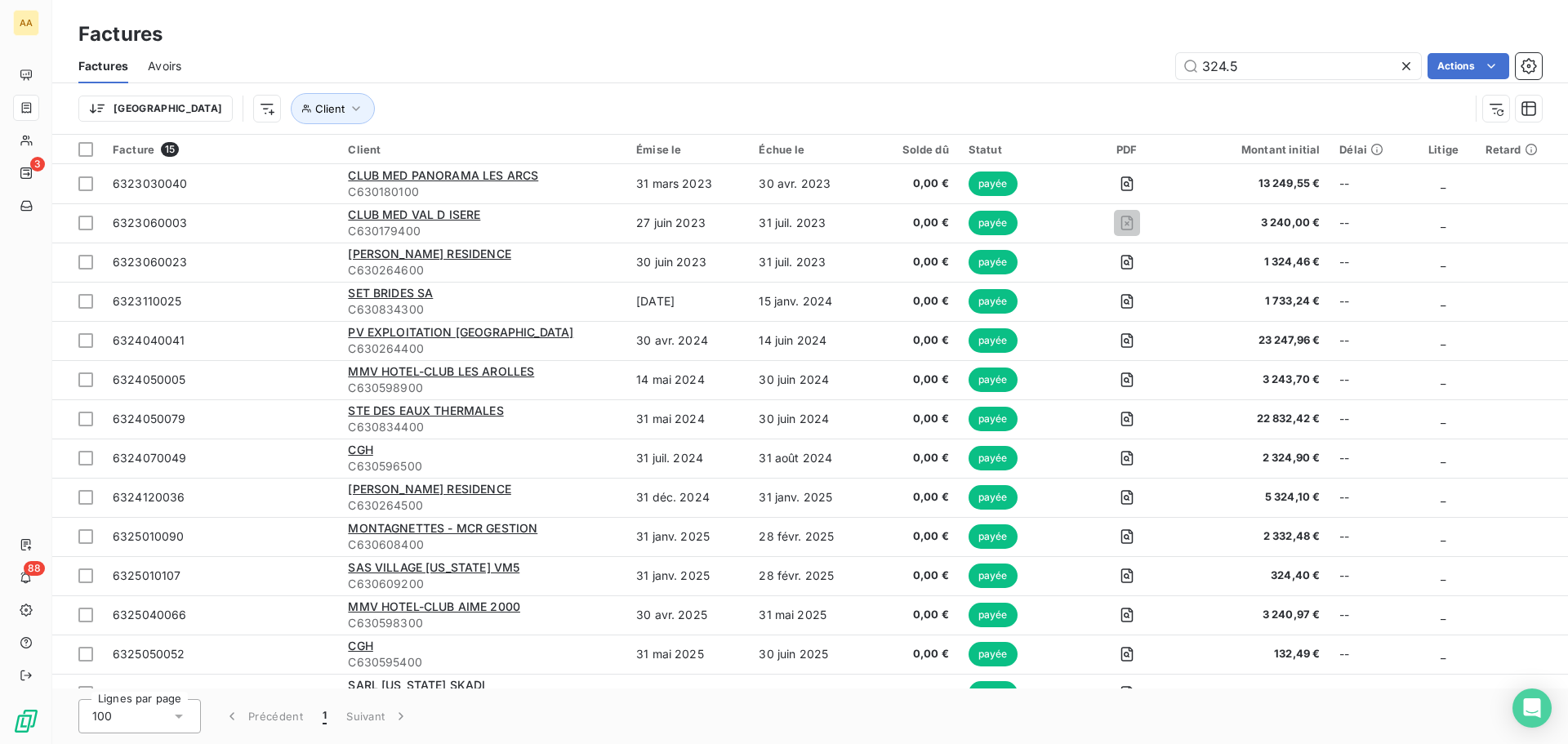
type input "324.5"
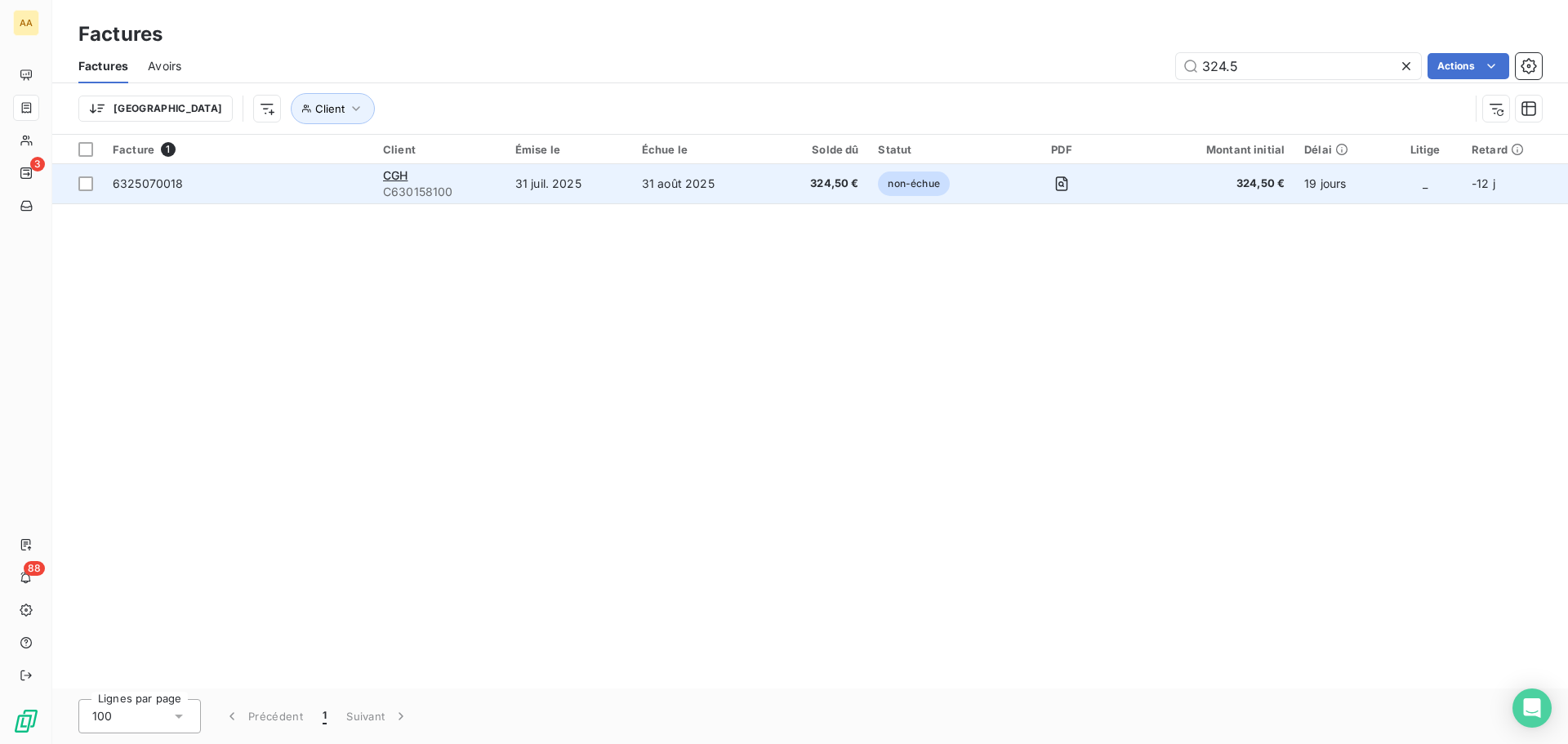
click at [642, 189] on td "31 août 2025" at bounding box center [700, 183] width 136 height 39
